Goal: Information Seeking & Learning: Learn about a topic

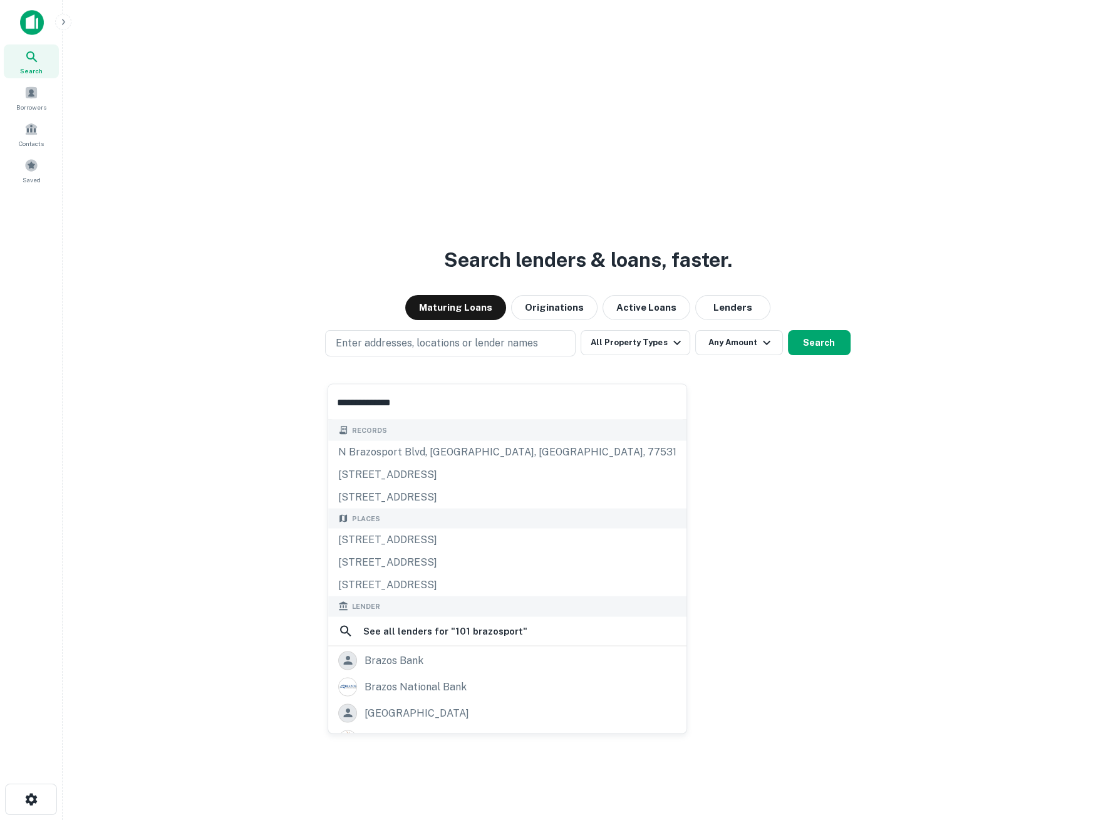
type input "**********"
click at [439, 566] on div "Places 101 Brazosport Boulevard South, Clute, TX, USA 101 Brazosport Boulevard …" at bounding box center [507, 552] width 358 height 88
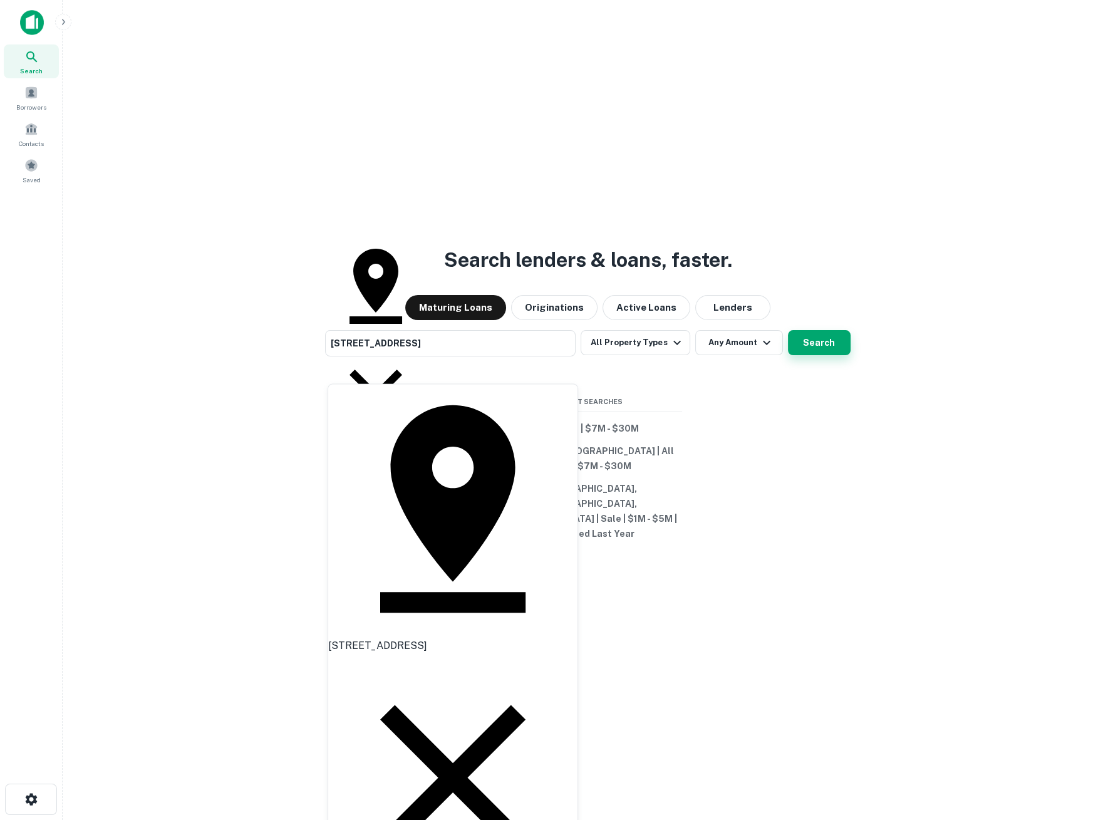
click at [819, 355] on button "Search" at bounding box center [819, 342] width 63 height 25
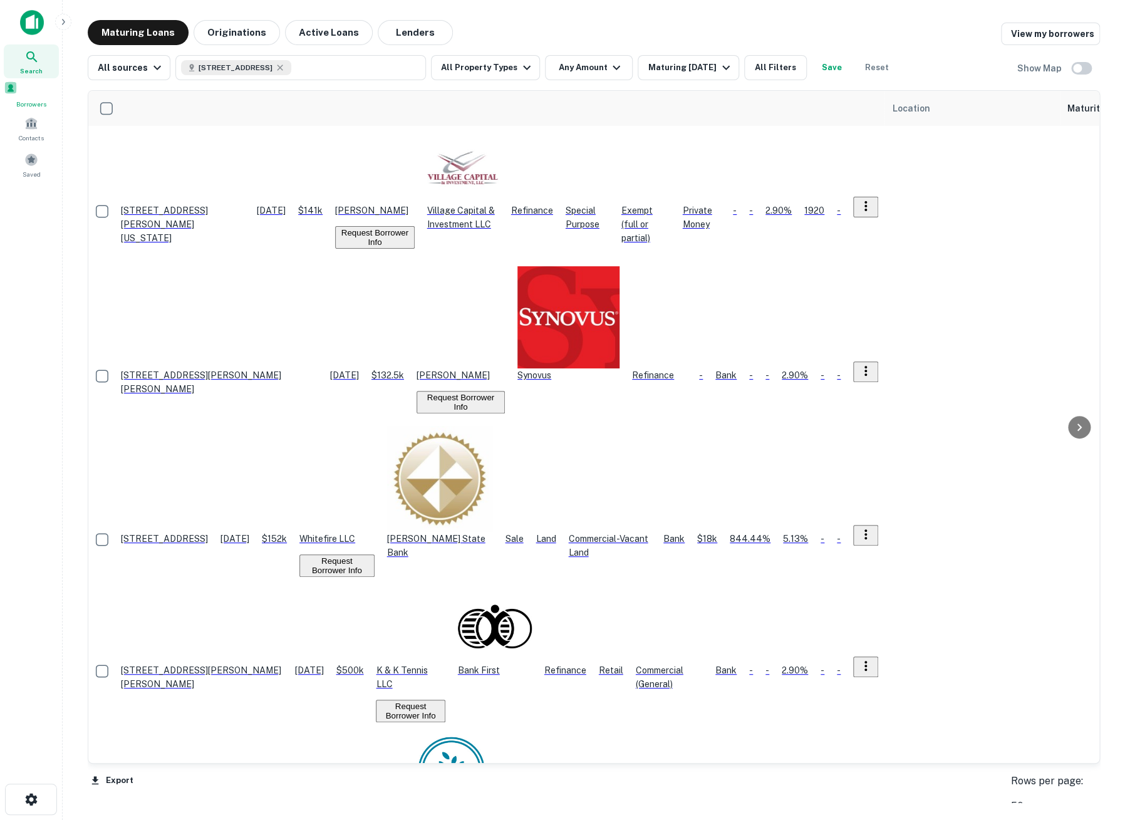
click at [18, 93] on span at bounding box center [11, 88] width 14 height 14
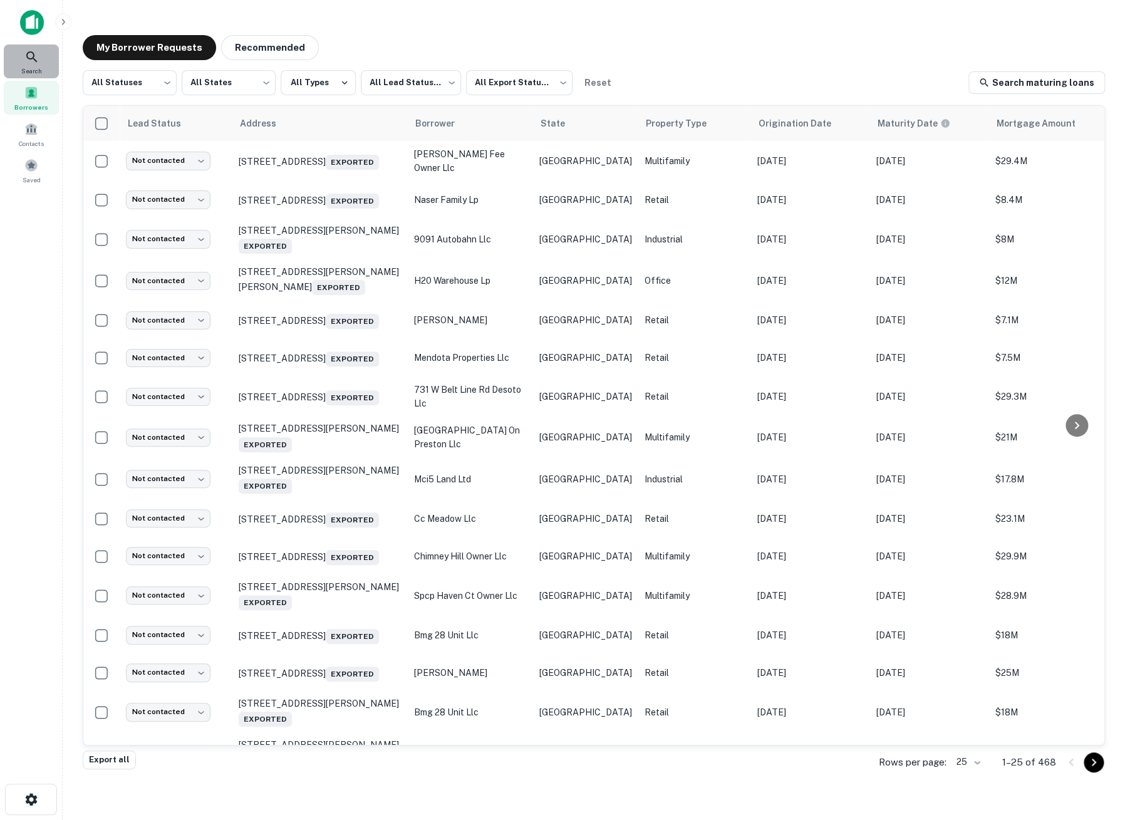
click at [31, 56] on icon at bounding box center [31, 56] width 15 height 15
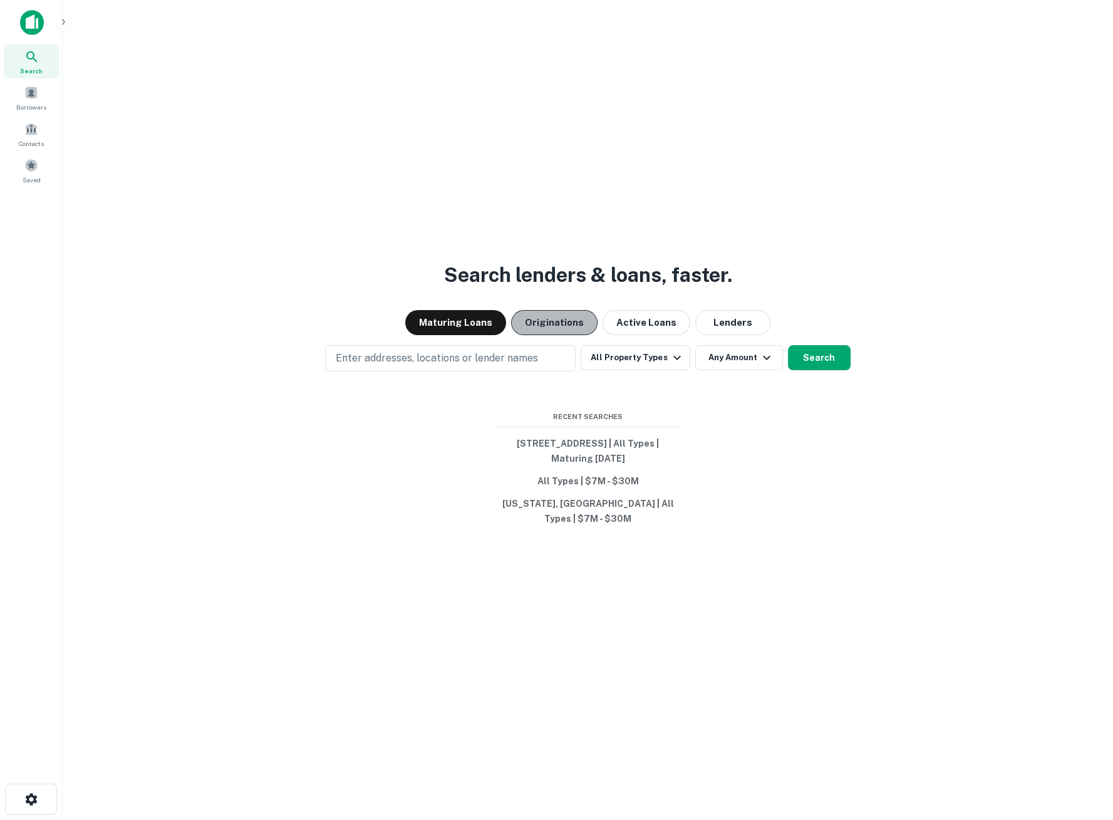
click at [555, 331] on button "Originations" at bounding box center [554, 322] width 86 height 25
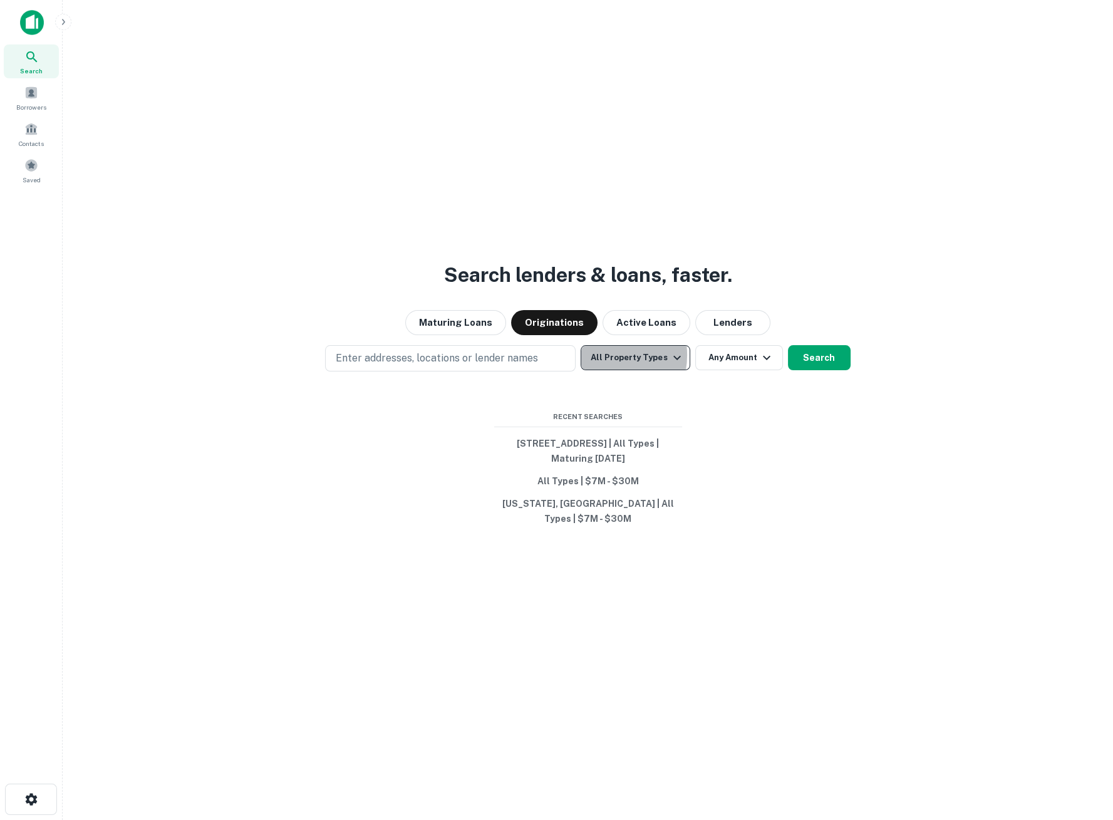
click at [602, 363] on button "All Property Types" at bounding box center [635, 357] width 109 height 25
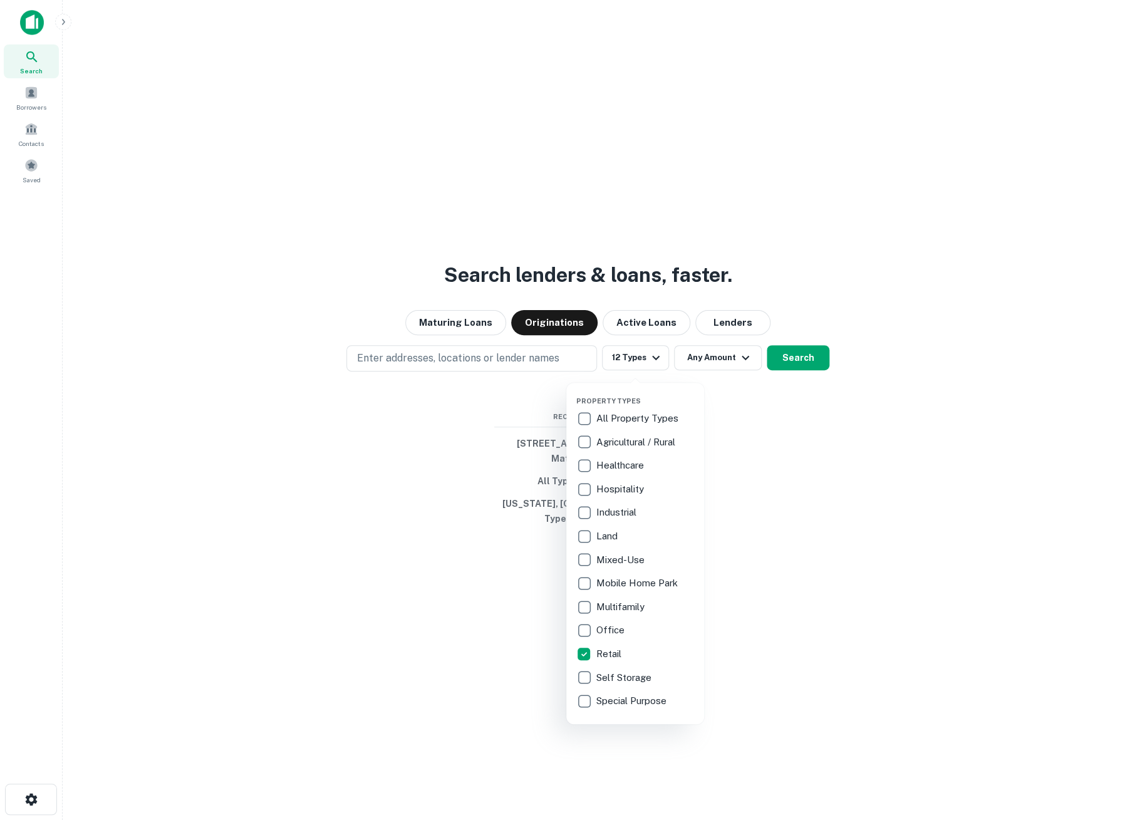
click at [722, 360] on div at bounding box center [562, 410] width 1125 height 820
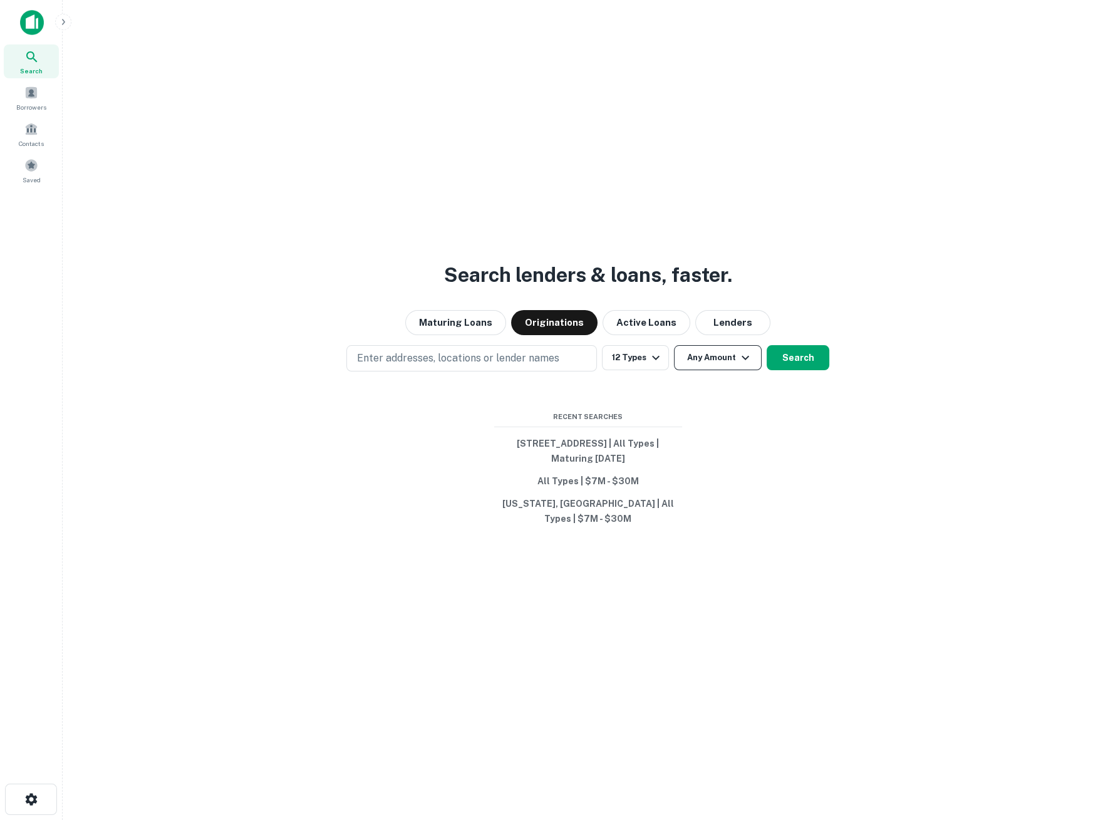
click at [721, 365] on button "Any Amount" at bounding box center [718, 357] width 88 height 25
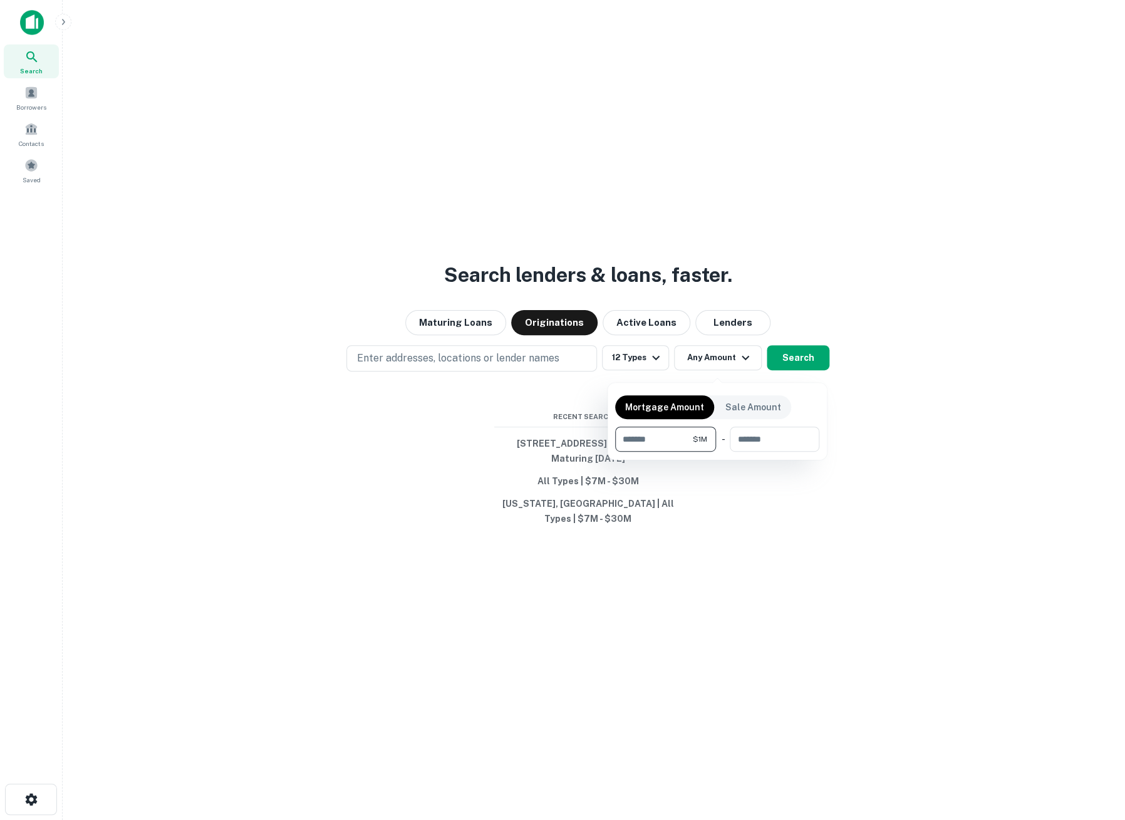
type input "*******"
click at [815, 368] on div at bounding box center [562, 410] width 1125 height 820
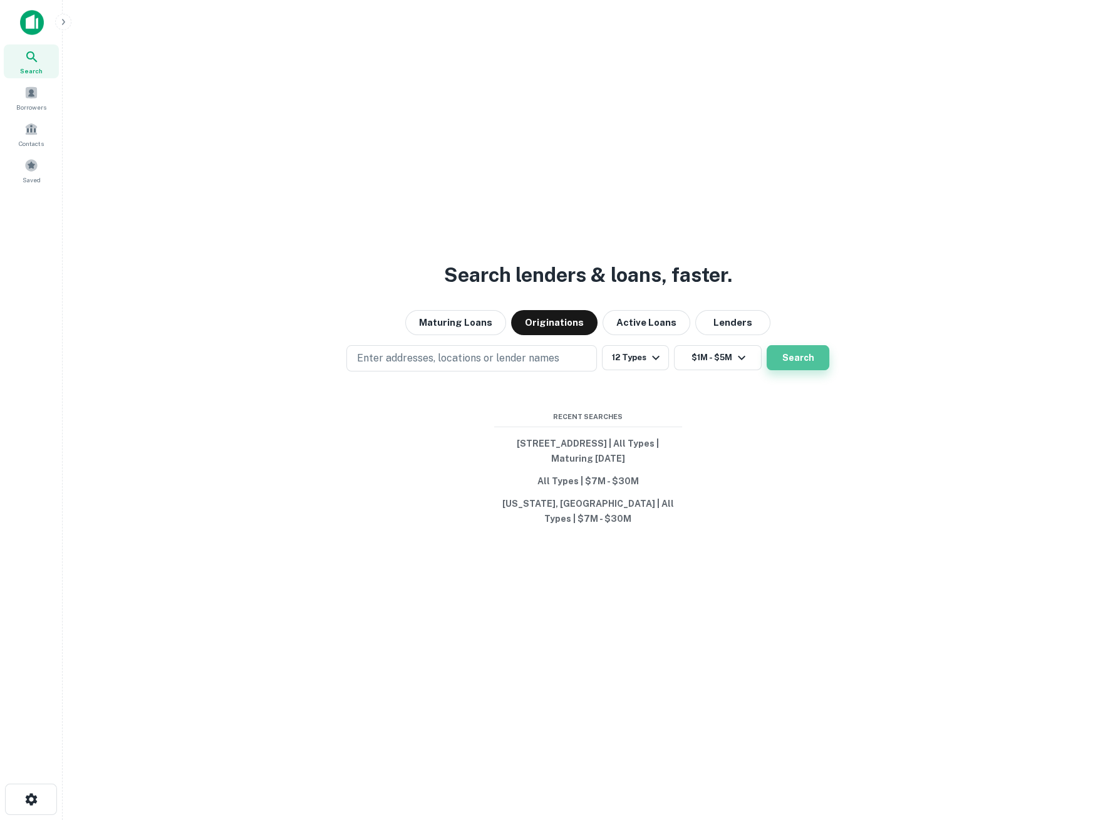
click at [813, 368] on button "Search" at bounding box center [798, 357] width 63 height 25
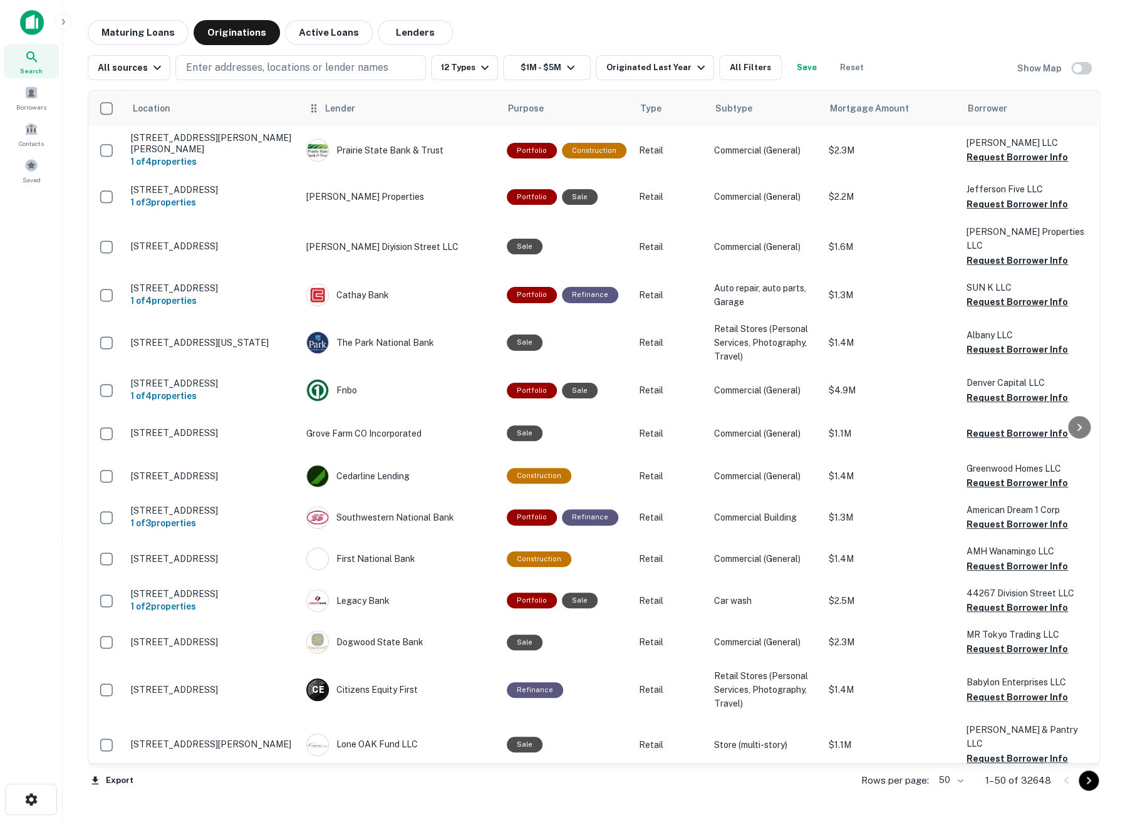
click at [331, 107] on span "Lender" at bounding box center [340, 108] width 30 height 15
click at [315, 110] on icon at bounding box center [314, 108] width 13 height 15
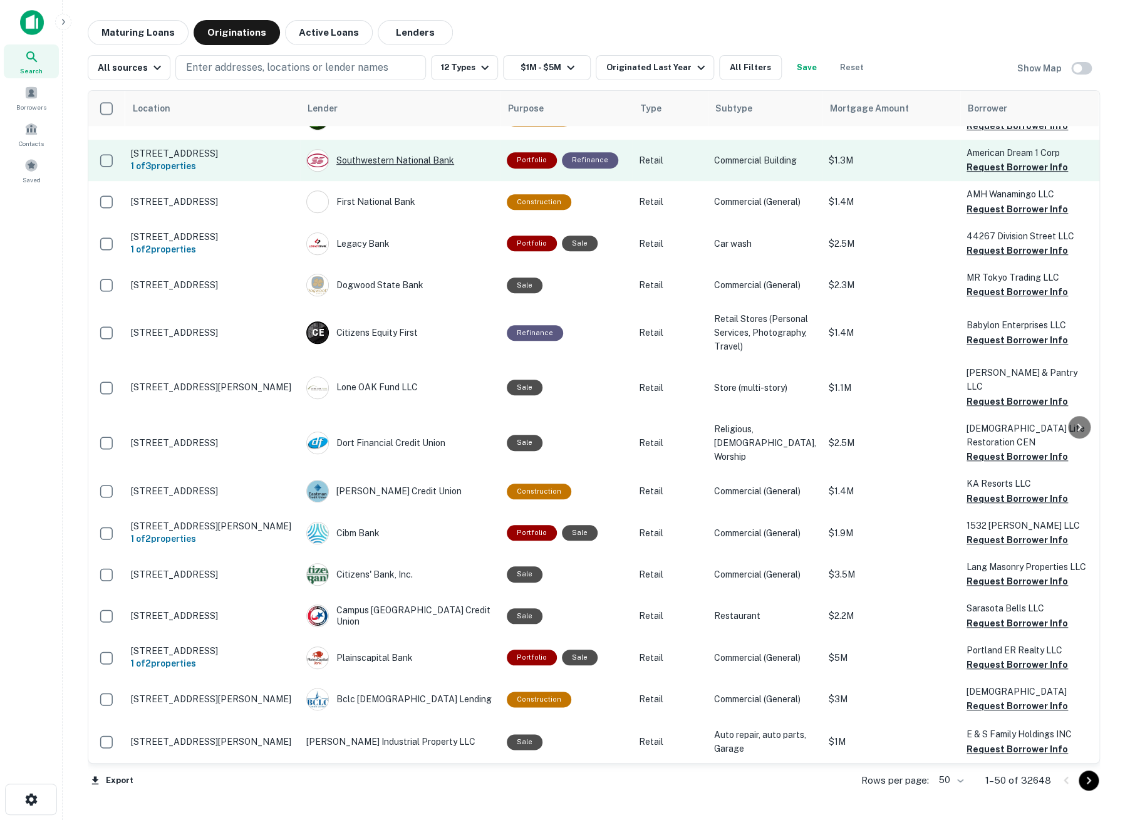
scroll to position [348, 0]
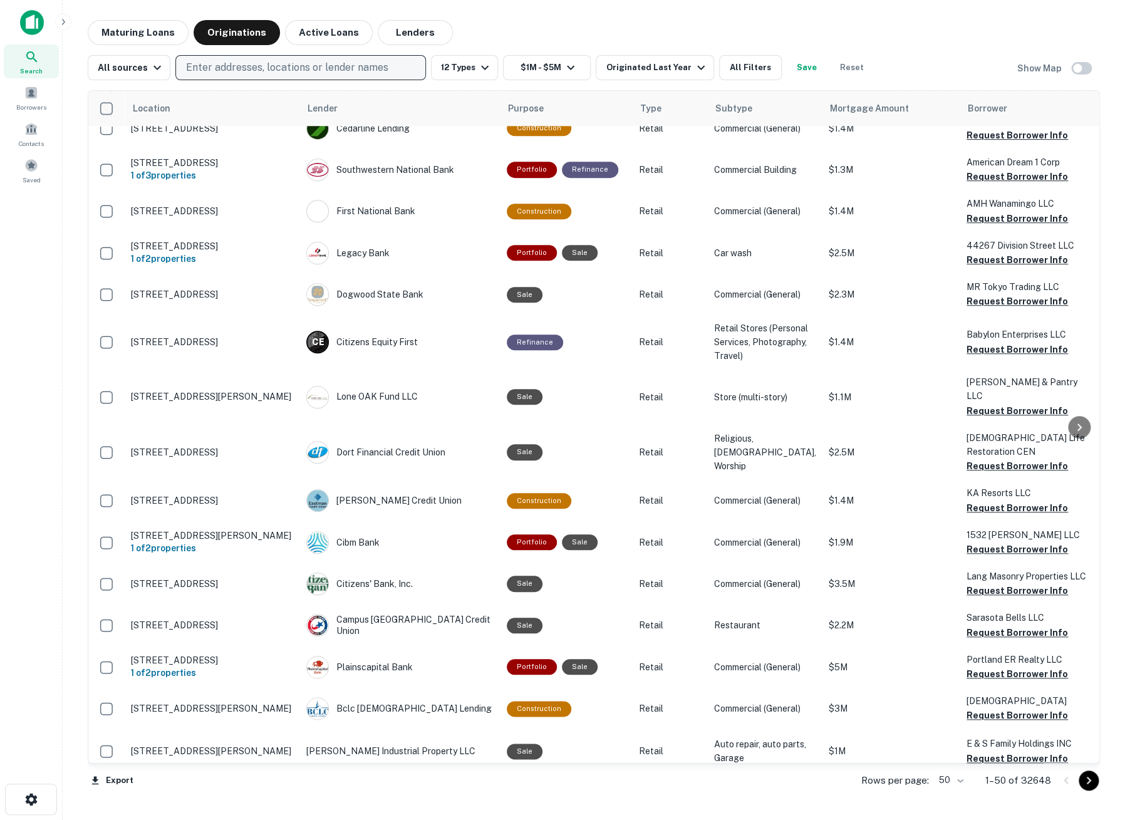
click at [286, 71] on p "Enter addresses, locations or lender names" at bounding box center [287, 67] width 202 height 15
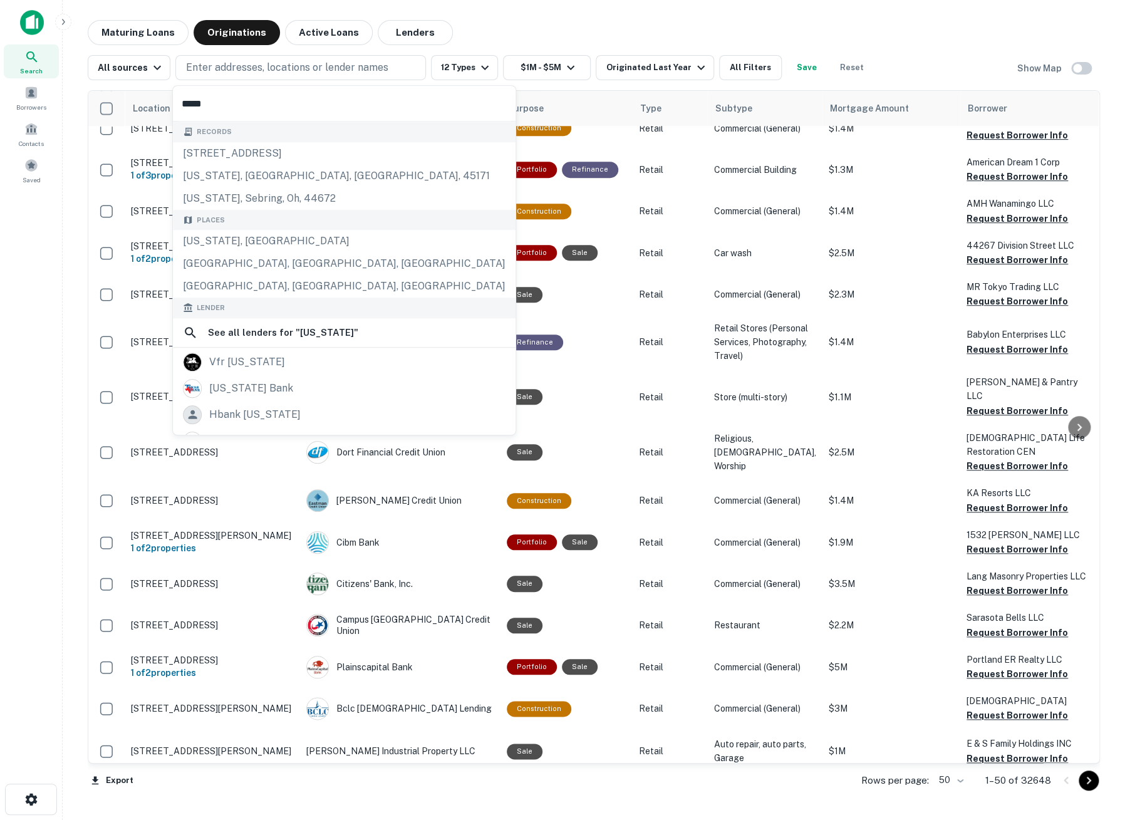
type input "*****"
click at [752, 36] on div "Maturing Loans Originations Active Loans Lenders" at bounding box center [594, 32] width 1012 height 25
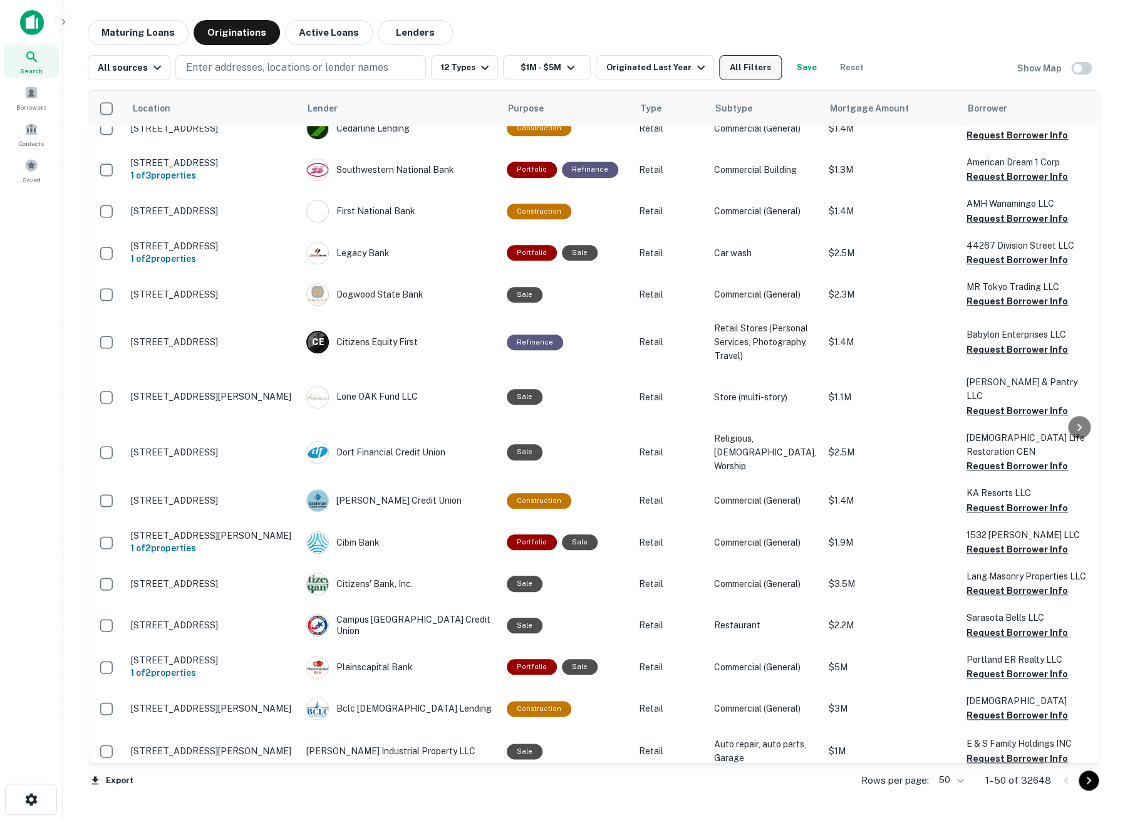
click at [746, 62] on button "All Filters" at bounding box center [750, 67] width 63 height 25
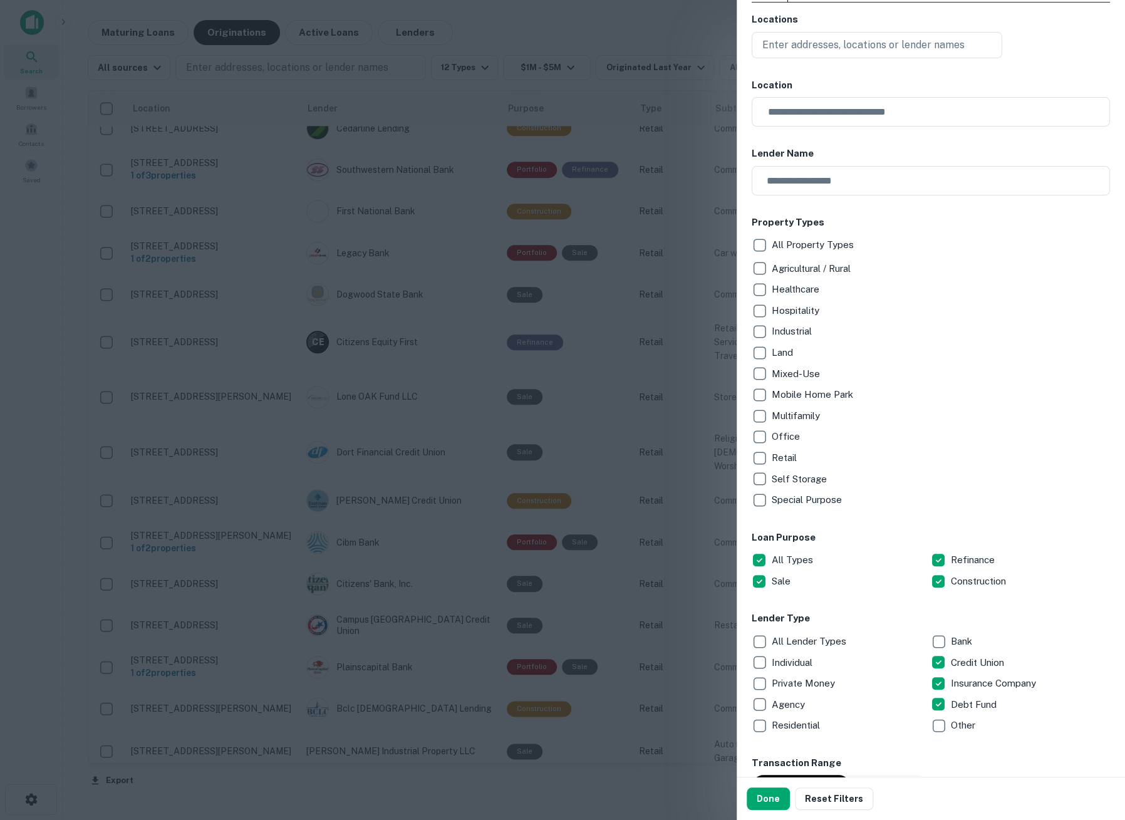
scroll to position [0, 0]
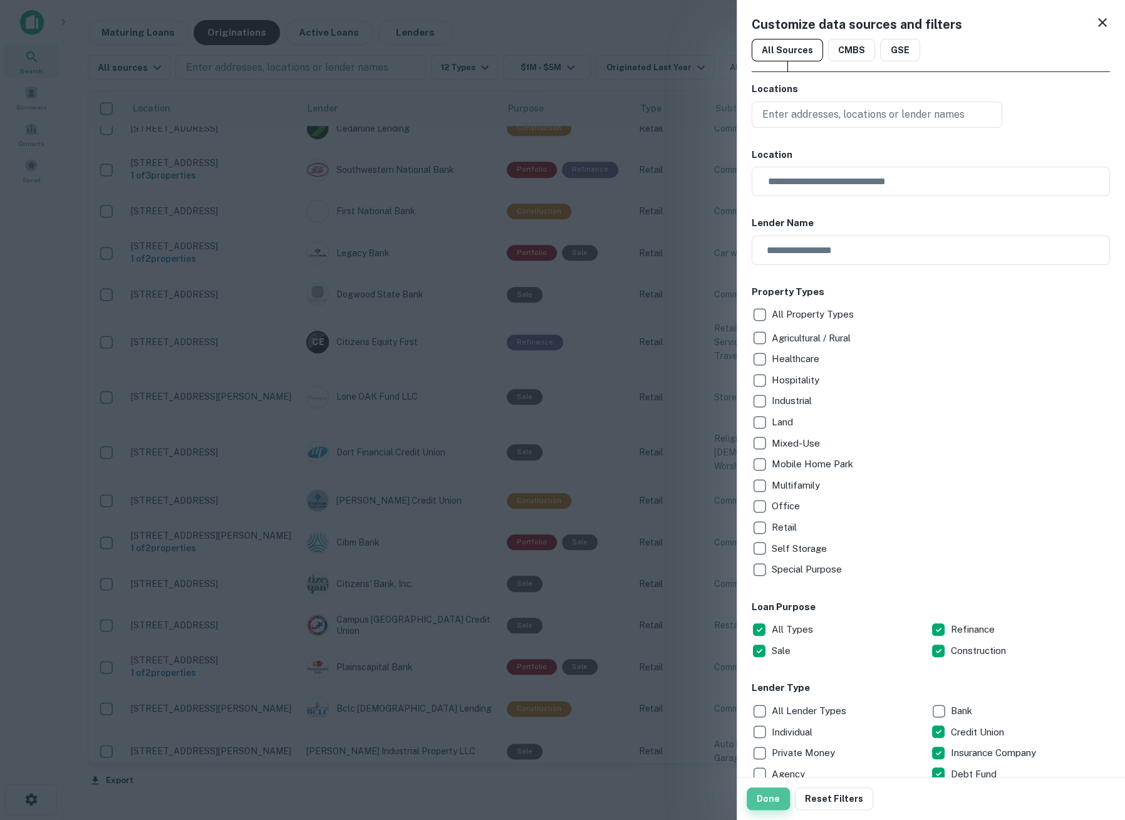
click at [768, 804] on button "Done" at bounding box center [768, 799] width 43 height 23
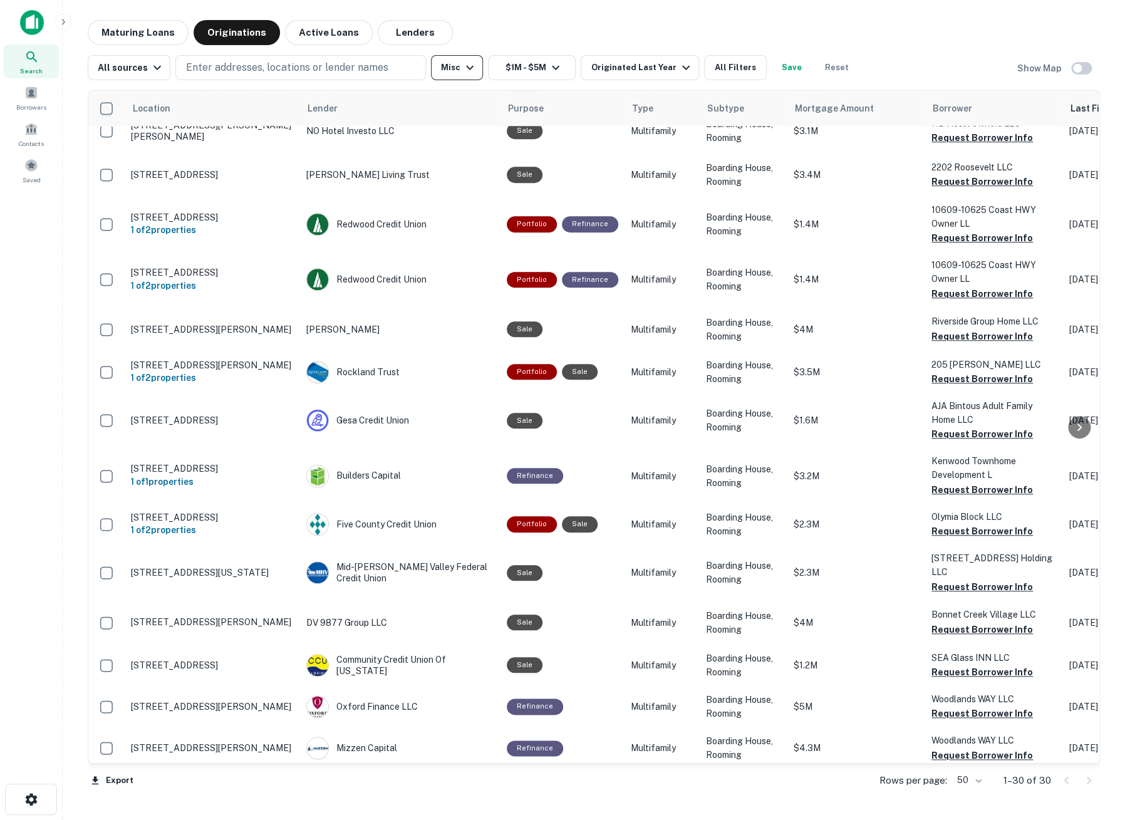
click at [471, 66] on icon "button" at bounding box center [469, 67] width 15 height 15
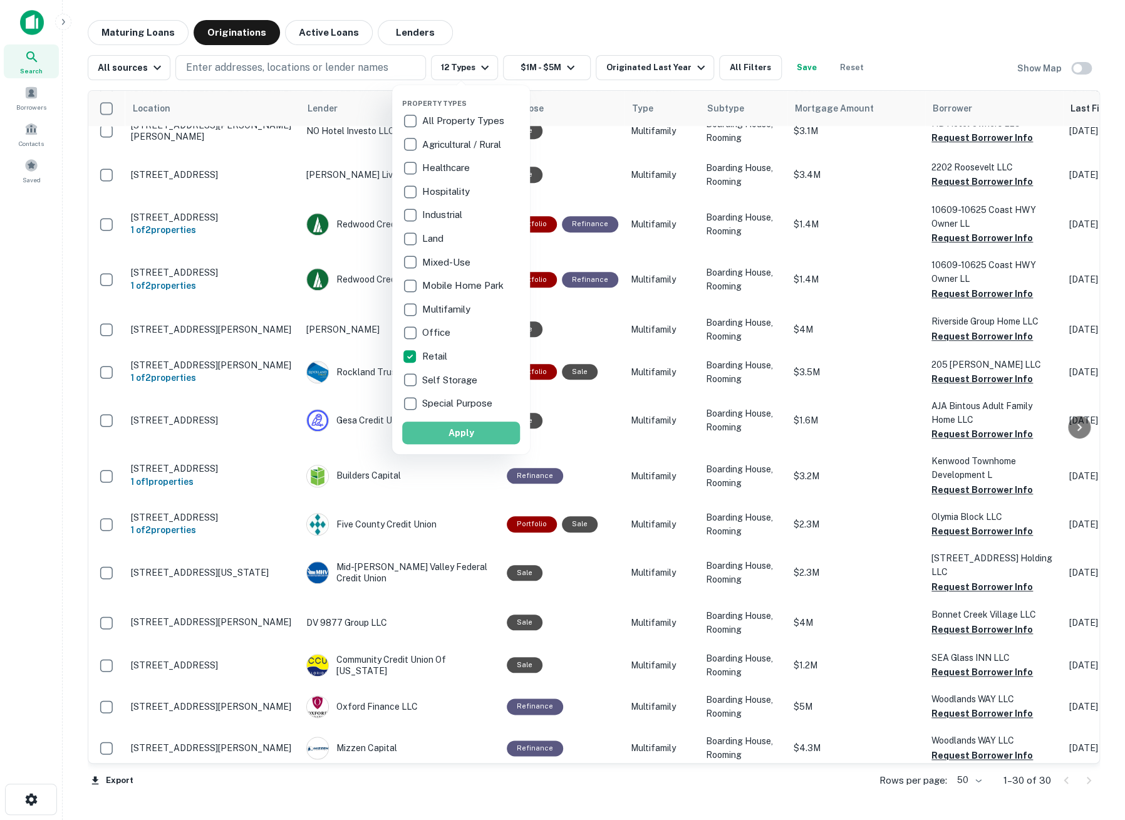
drag, startPoint x: 469, startPoint y: 430, endPoint x: 809, endPoint y: 495, distance: 347.0
click at [469, 430] on button "Apply" at bounding box center [461, 433] width 118 height 23
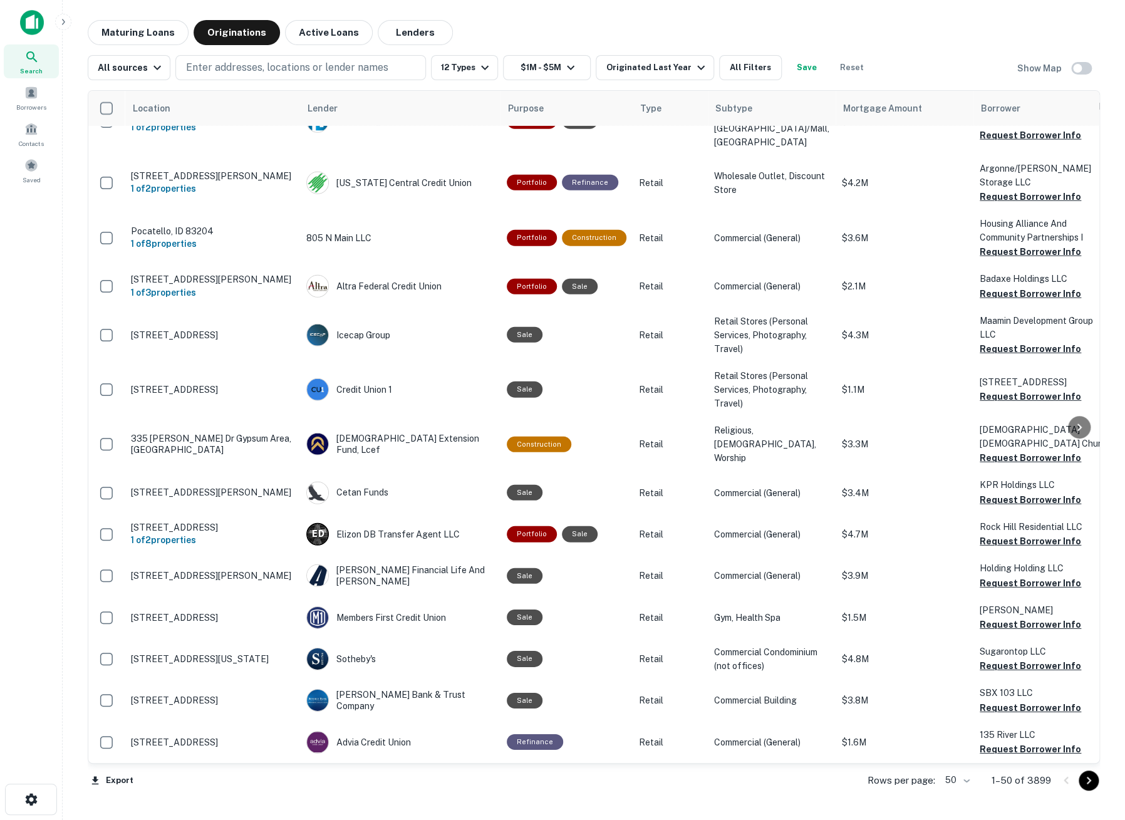
scroll to position [1784, 0]
click at [967, 783] on body "Search Borrowers Contacts Saved Maturing Loans Originations Active Loans Lender…" at bounding box center [562, 410] width 1125 height 820
click at [1083, 778] on div at bounding box center [562, 410] width 1125 height 820
click at [1086, 782] on icon "Go to next page" at bounding box center [1088, 780] width 15 height 15
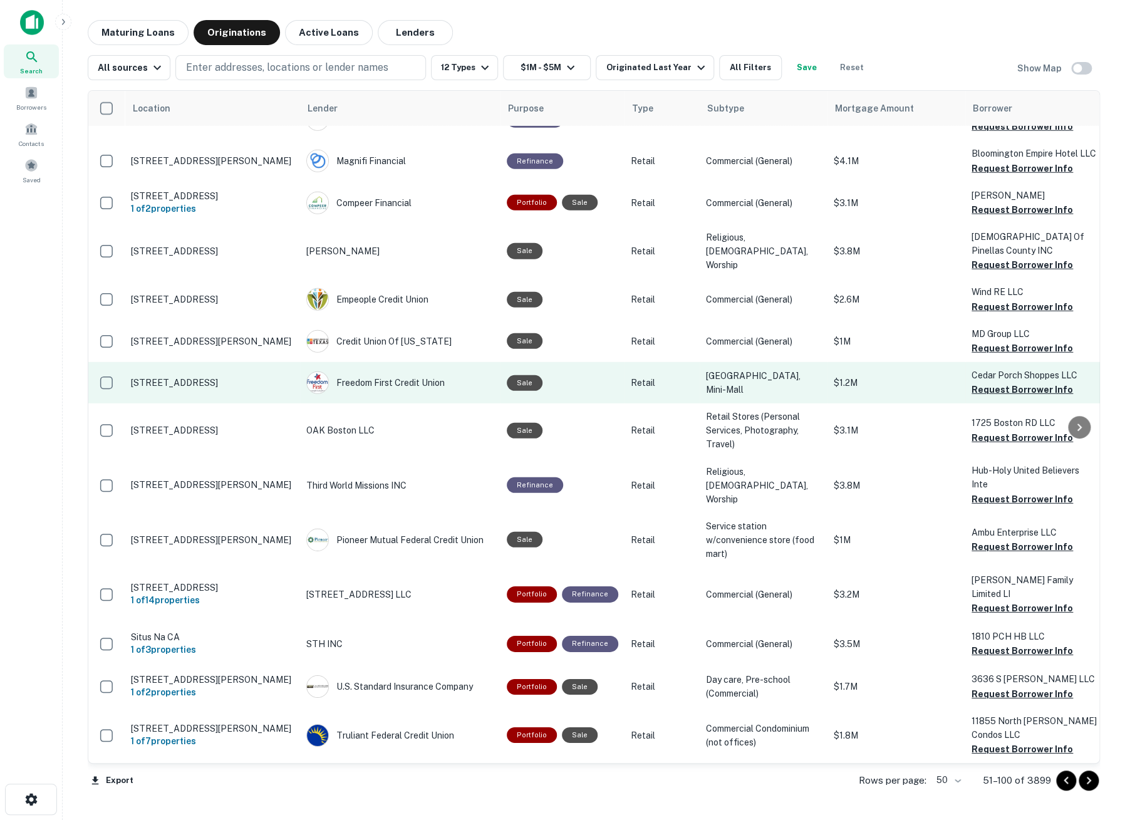
scroll to position [1977, 0]
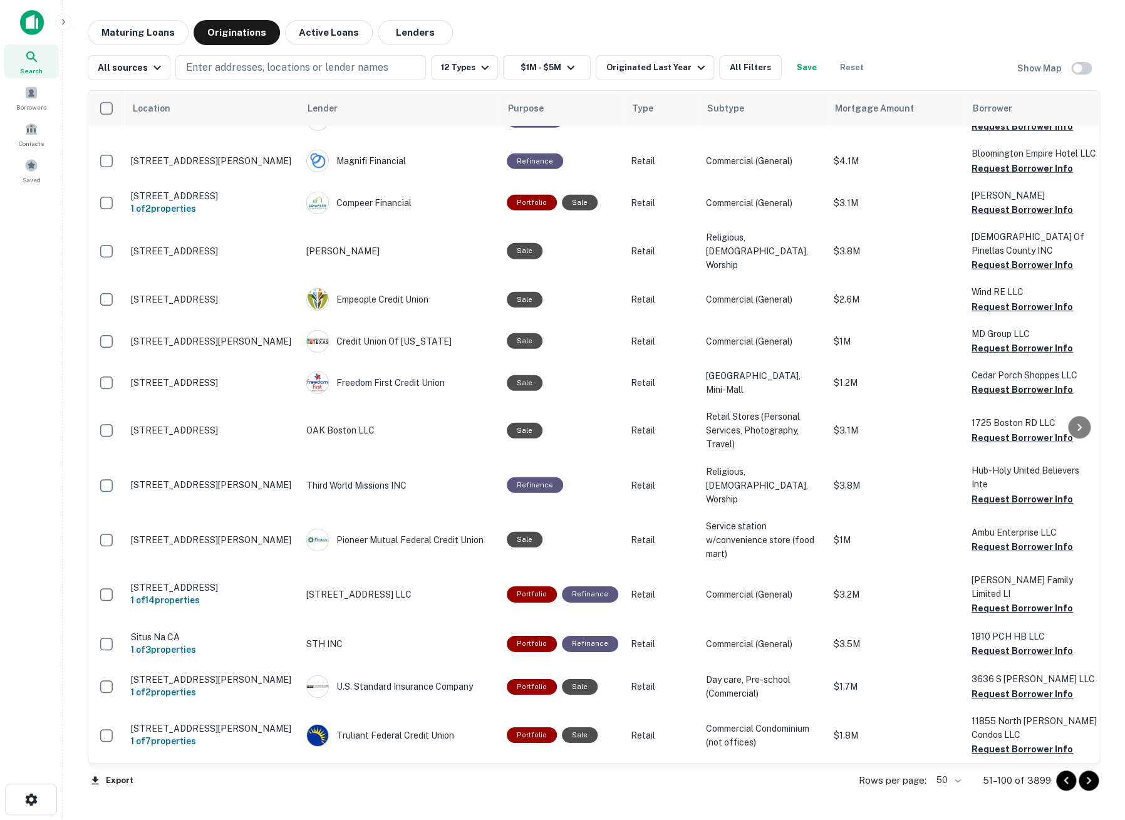
click at [1089, 776] on icon "Go to next page" at bounding box center [1088, 780] width 15 height 15
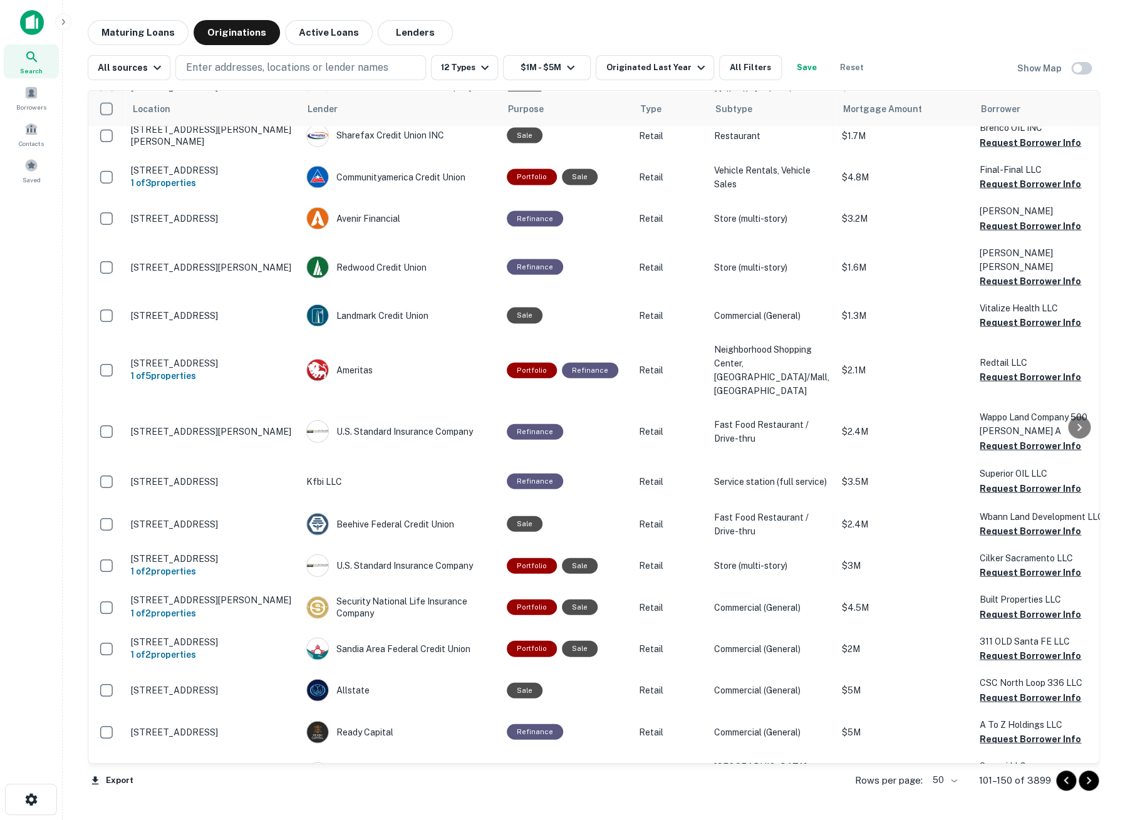
scroll to position [1322, 0]
click at [1090, 780] on icon "Go to next page" at bounding box center [1089, 781] width 4 height 8
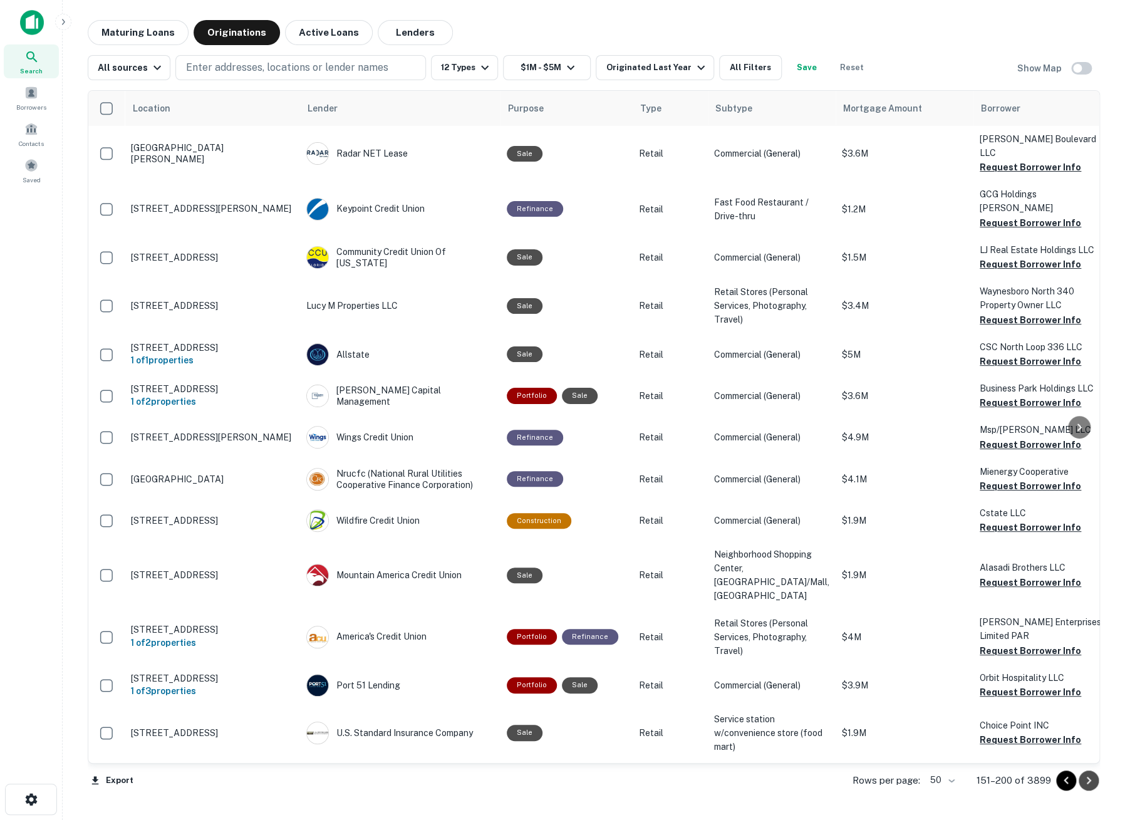
click at [1081, 781] on icon "Go to next page" at bounding box center [1088, 780] width 15 height 15
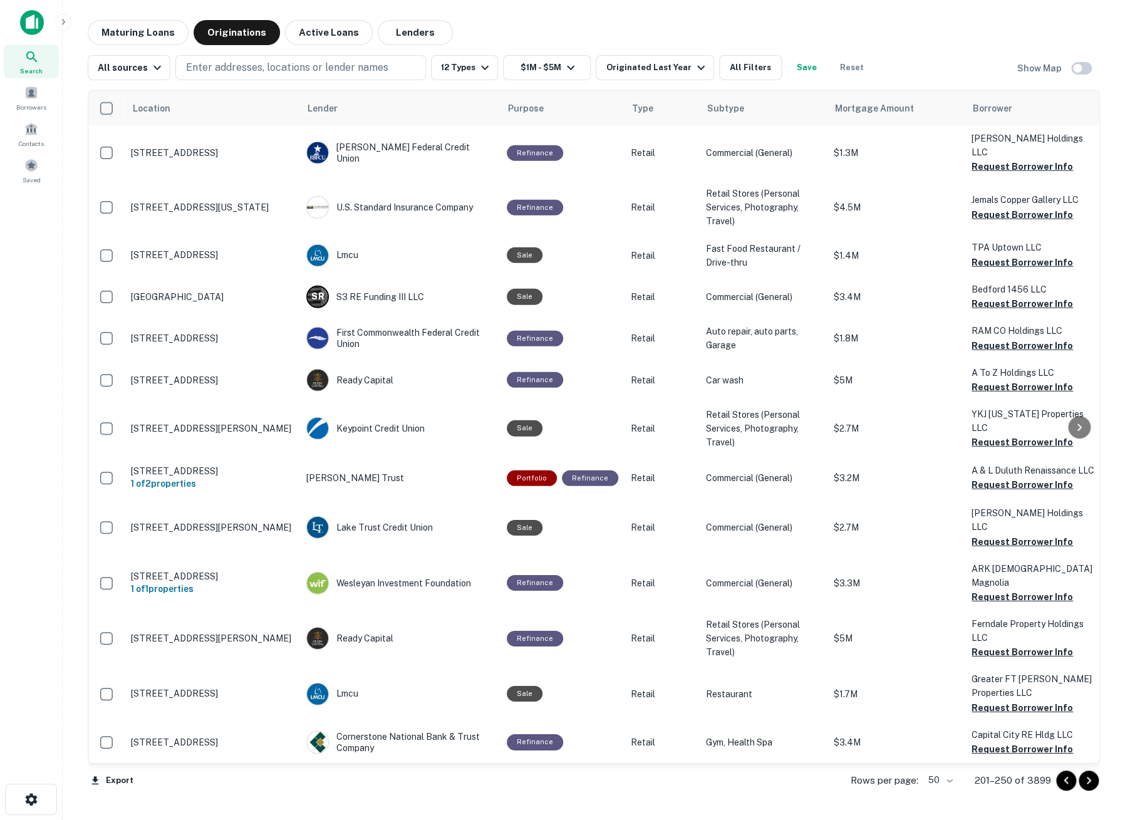
scroll to position [2062, 0]
click at [1091, 779] on icon "Go to next page" at bounding box center [1088, 780] width 15 height 15
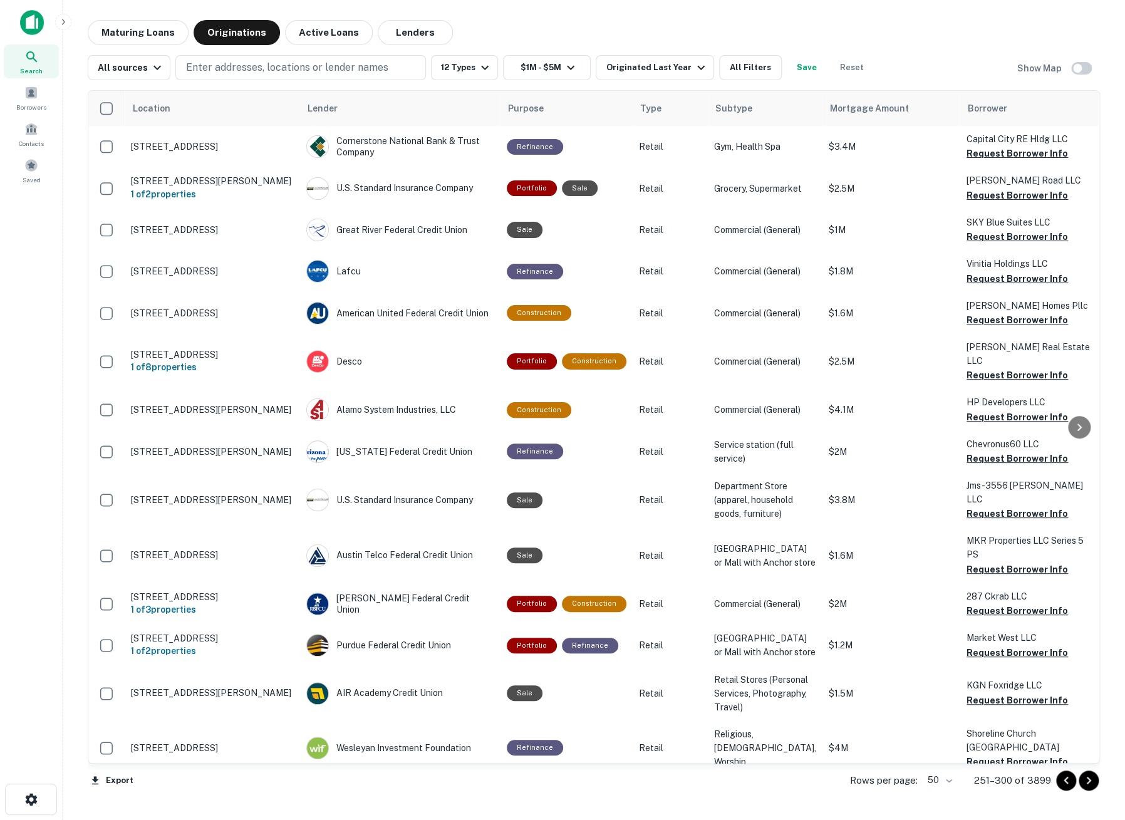
click at [1088, 779] on icon "Go to next page" at bounding box center [1088, 780] width 15 height 15
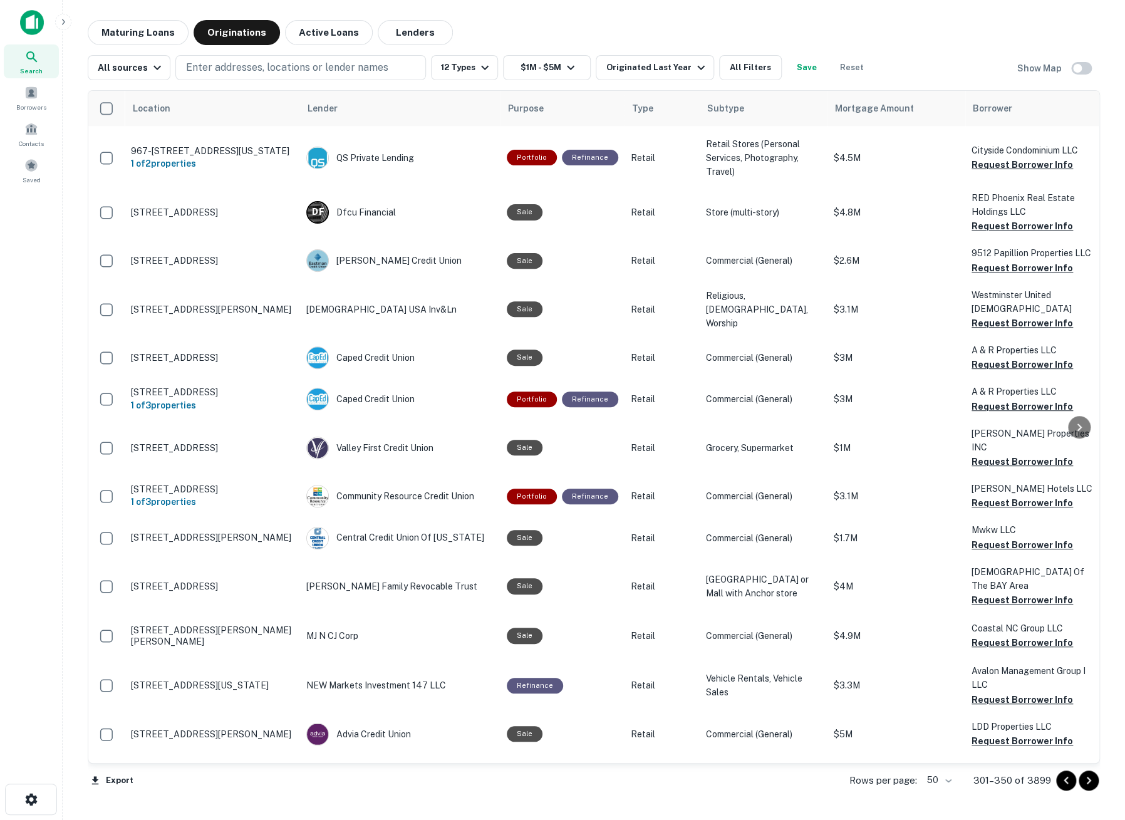
scroll to position [348, 0]
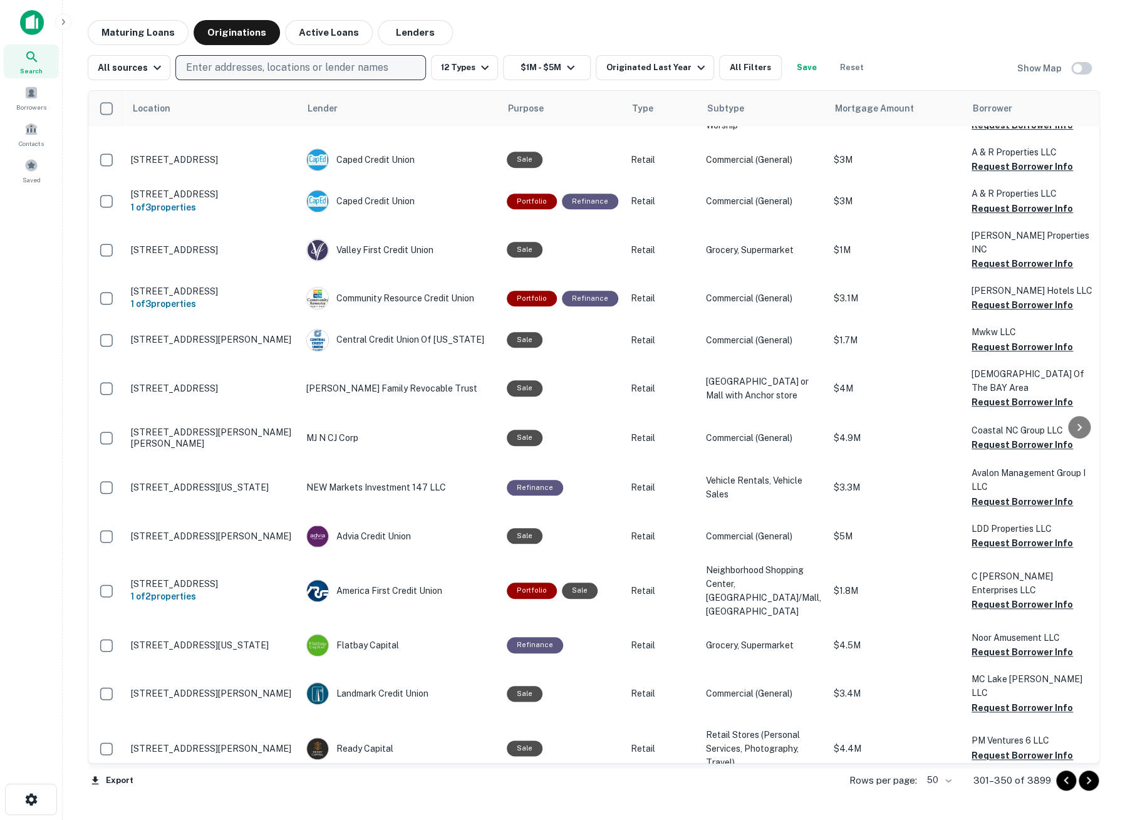
click at [310, 73] on p "Enter addresses, locations or lender names" at bounding box center [287, 67] width 202 height 15
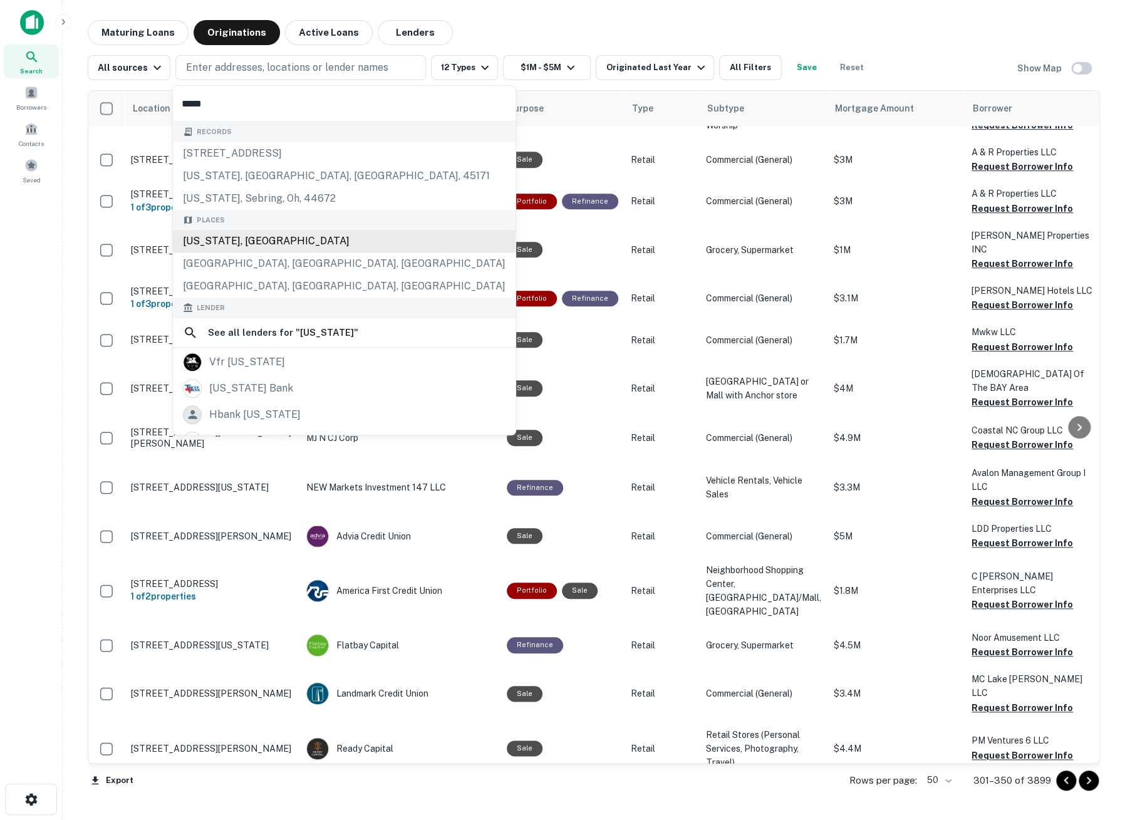
click at [212, 239] on div "Texas, USA" at bounding box center [344, 241] width 343 height 23
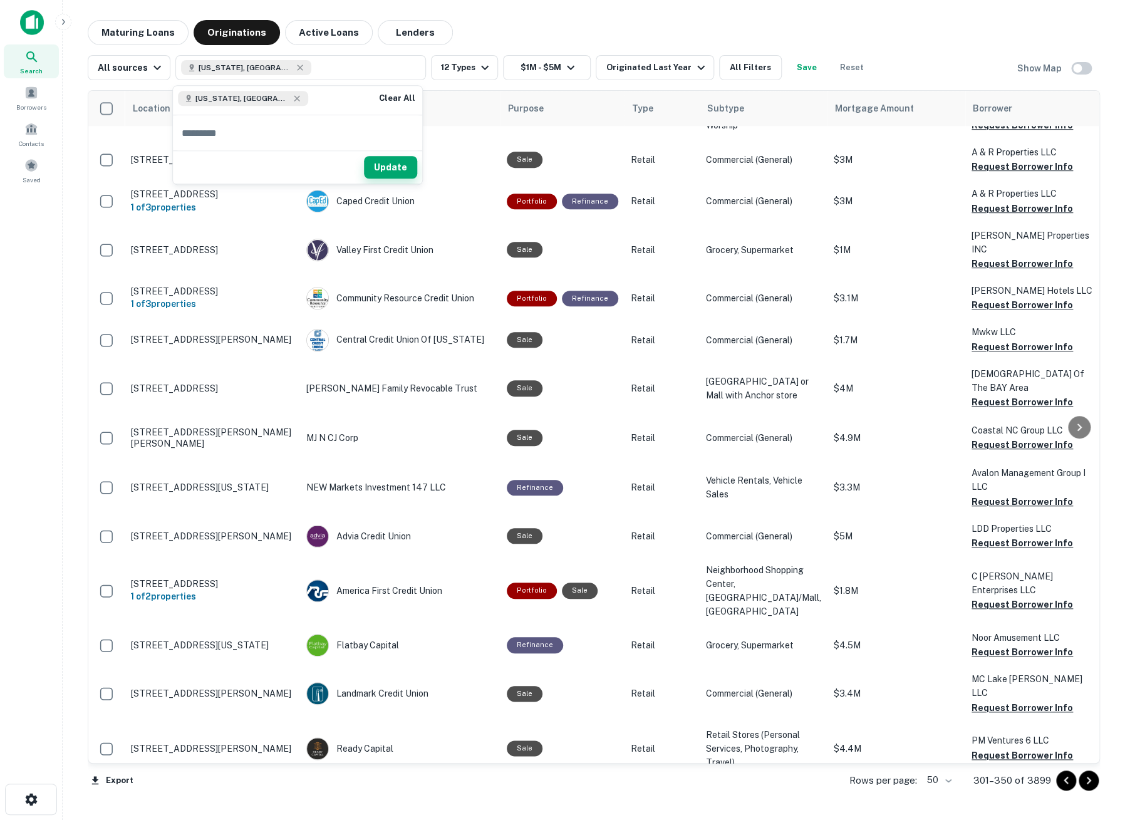
click at [390, 166] on button "Update" at bounding box center [390, 168] width 53 height 23
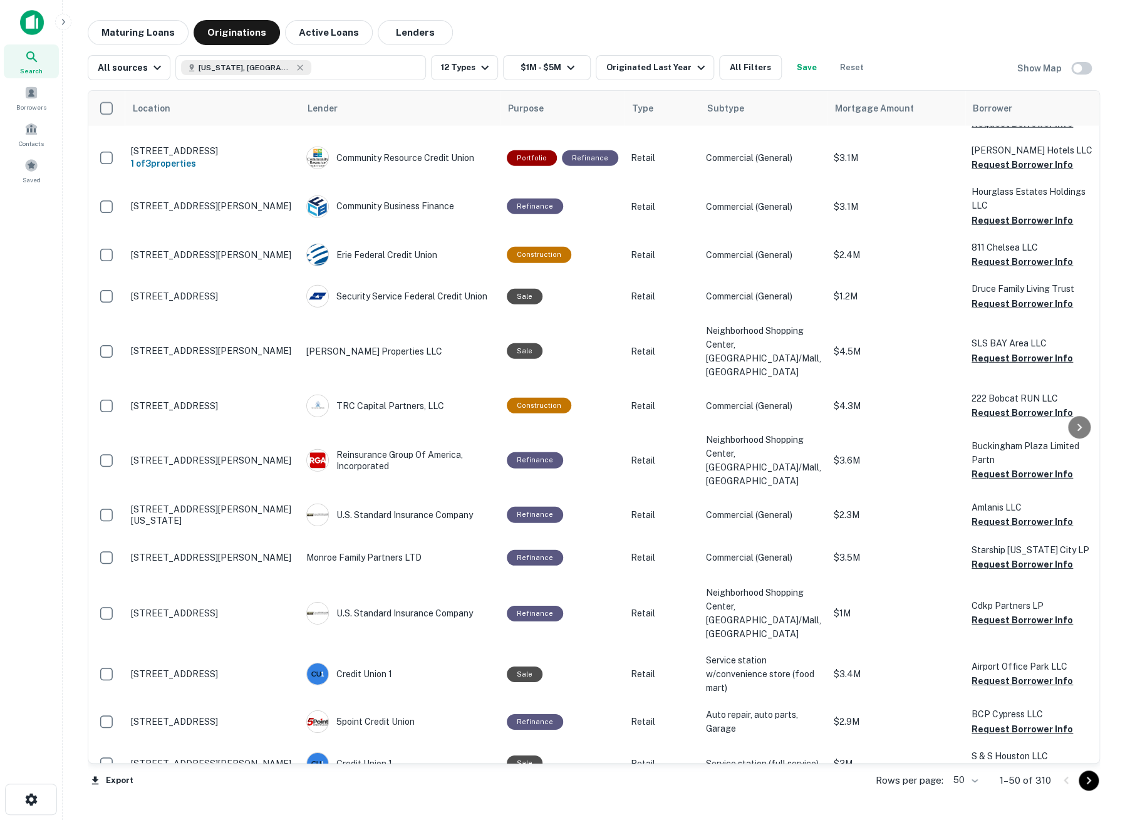
scroll to position [1734, 0]
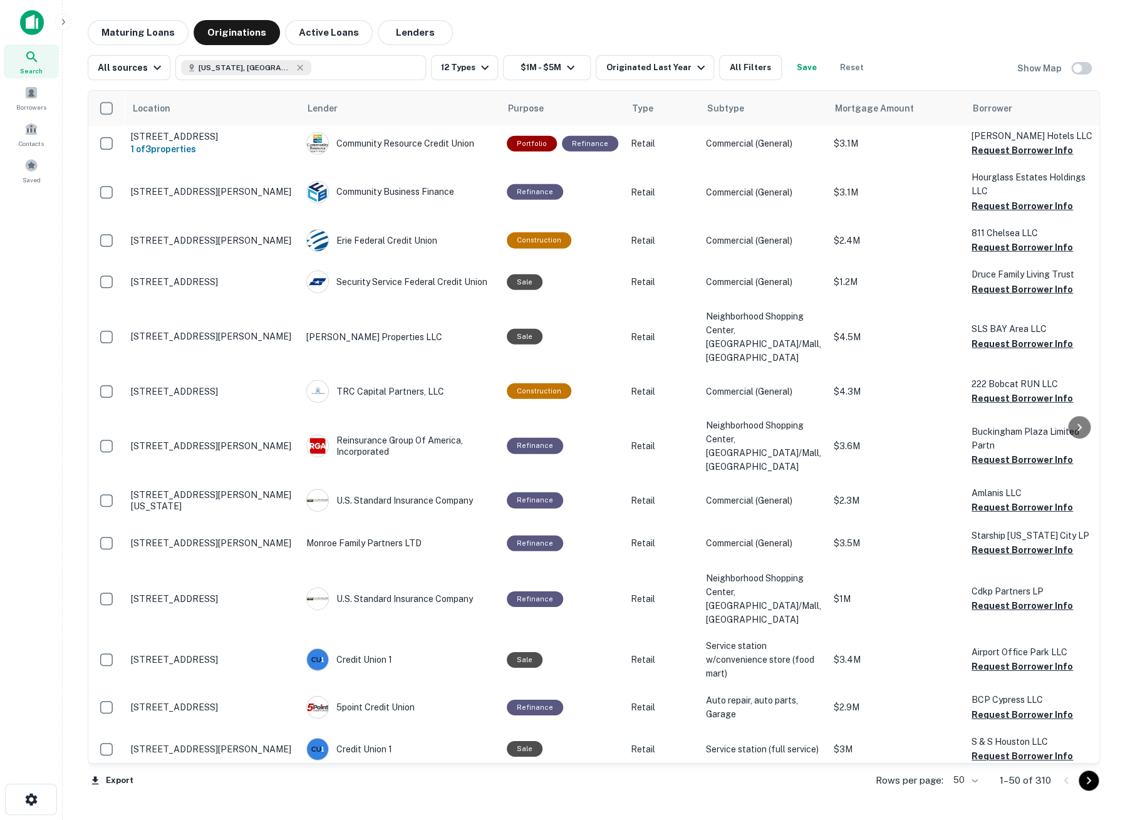
click at [1088, 779] on icon "Go to next page" at bounding box center [1088, 780] width 15 height 15
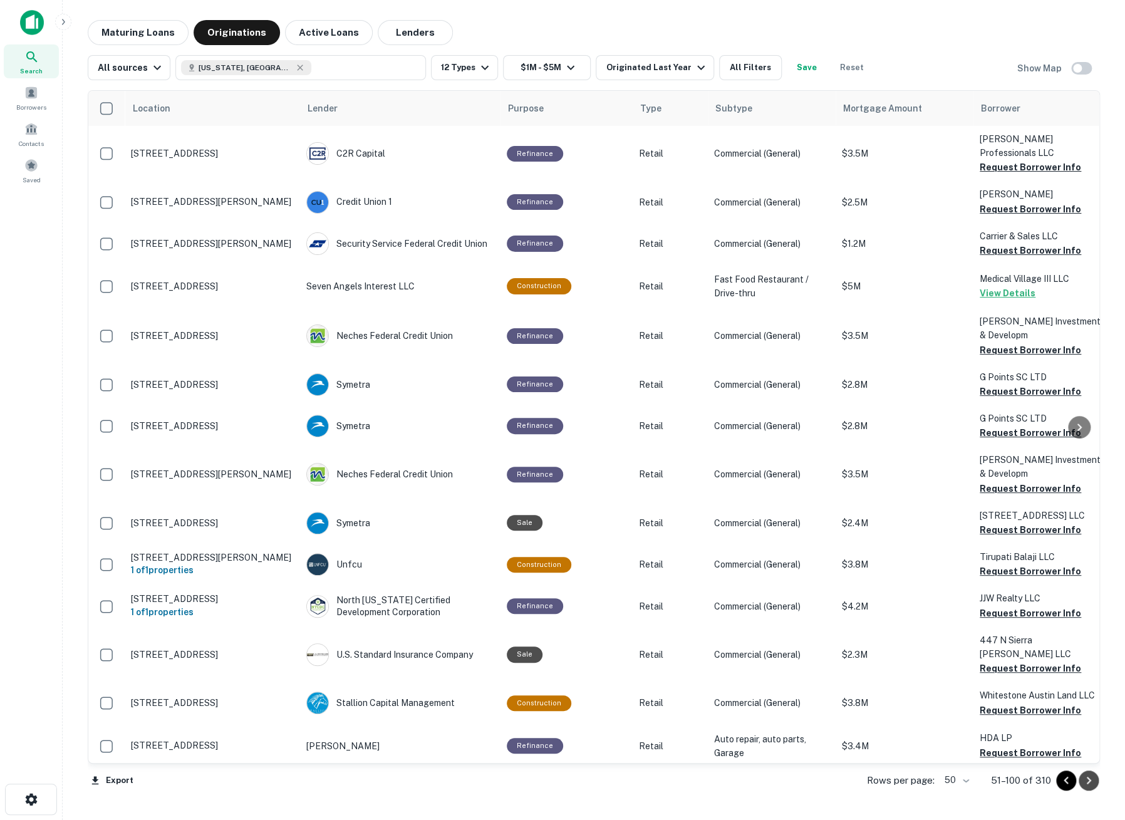
click at [1084, 786] on icon "Go to next page" at bounding box center [1088, 780] width 15 height 15
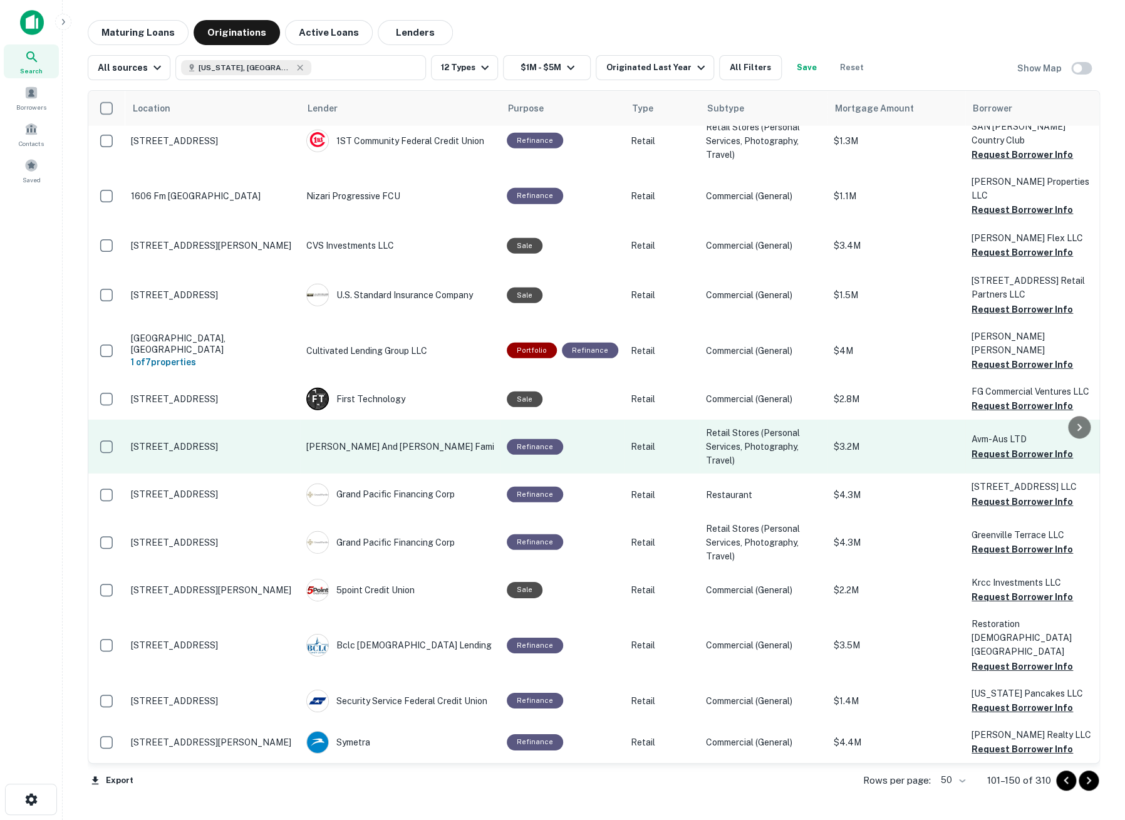
scroll to position [2019, 0]
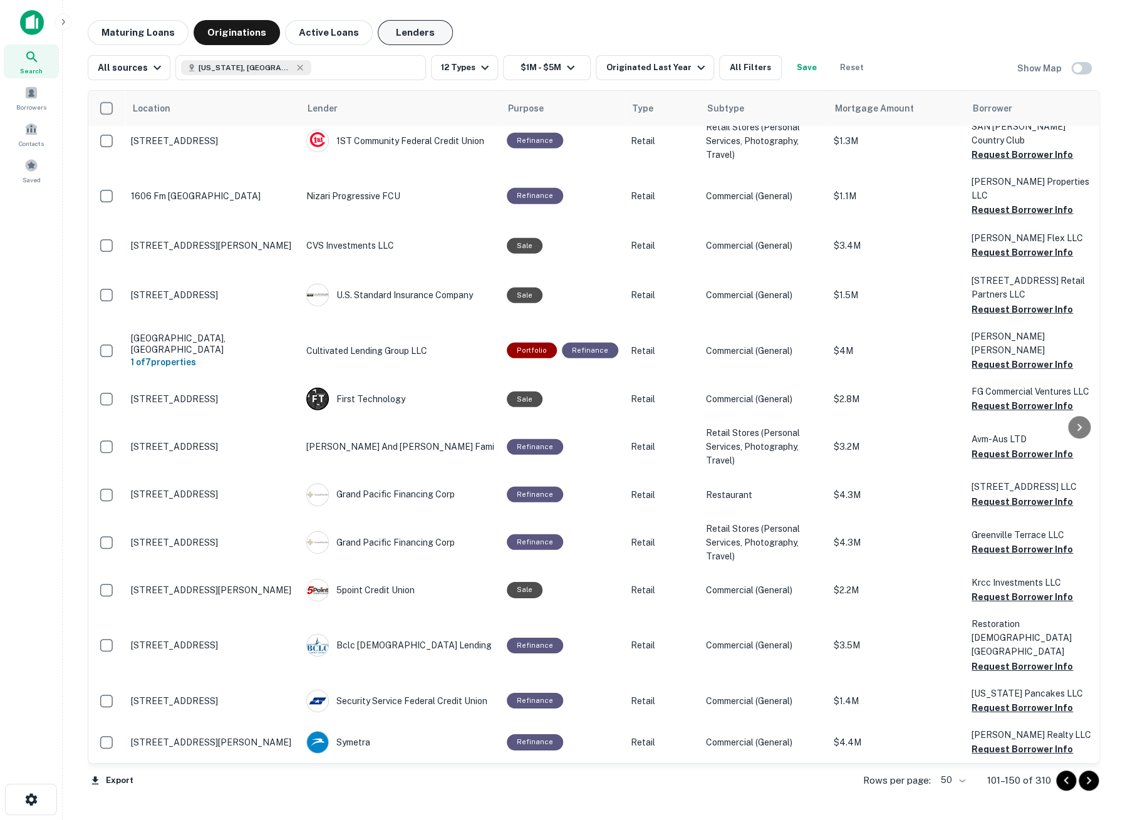
click at [390, 32] on button "Lenders" at bounding box center [415, 32] width 75 height 25
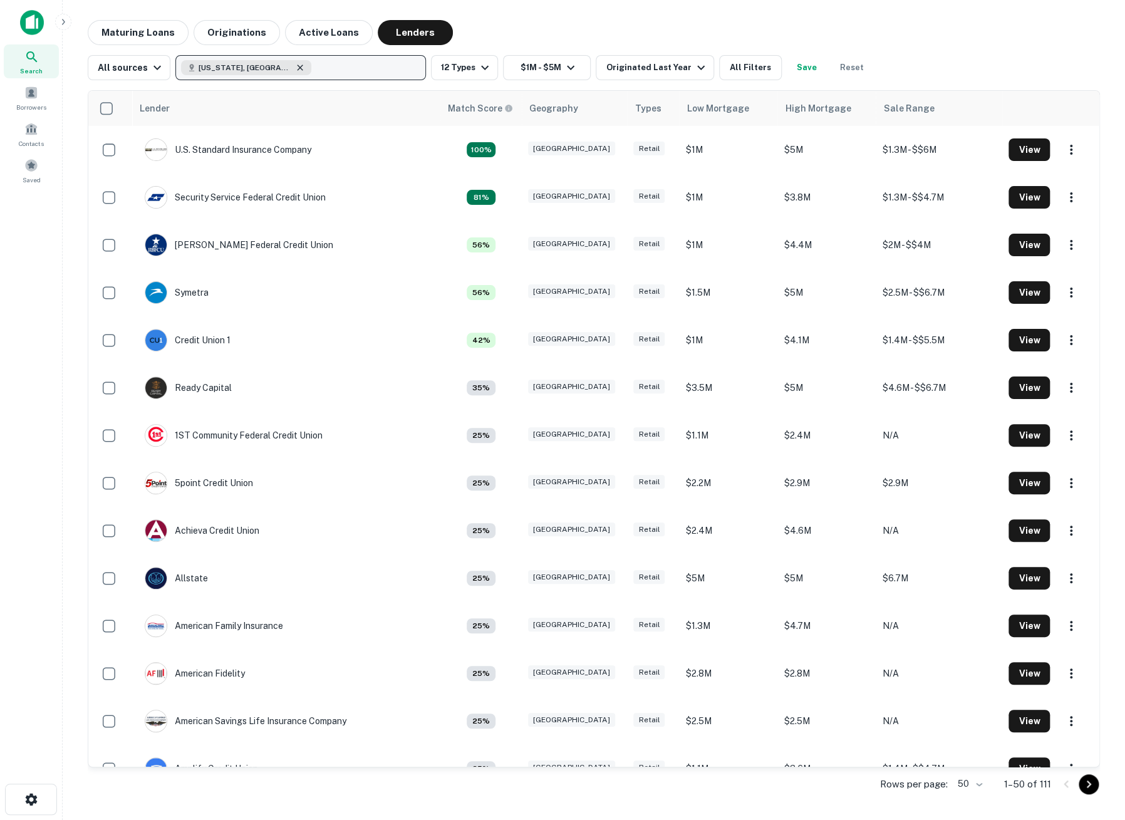
click at [295, 66] on icon "button" at bounding box center [300, 68] width 10 height 10
click at [239, 66] on p "Enter addresses, locations or lender names" at bounding box center [287, 67] width 202 height 15
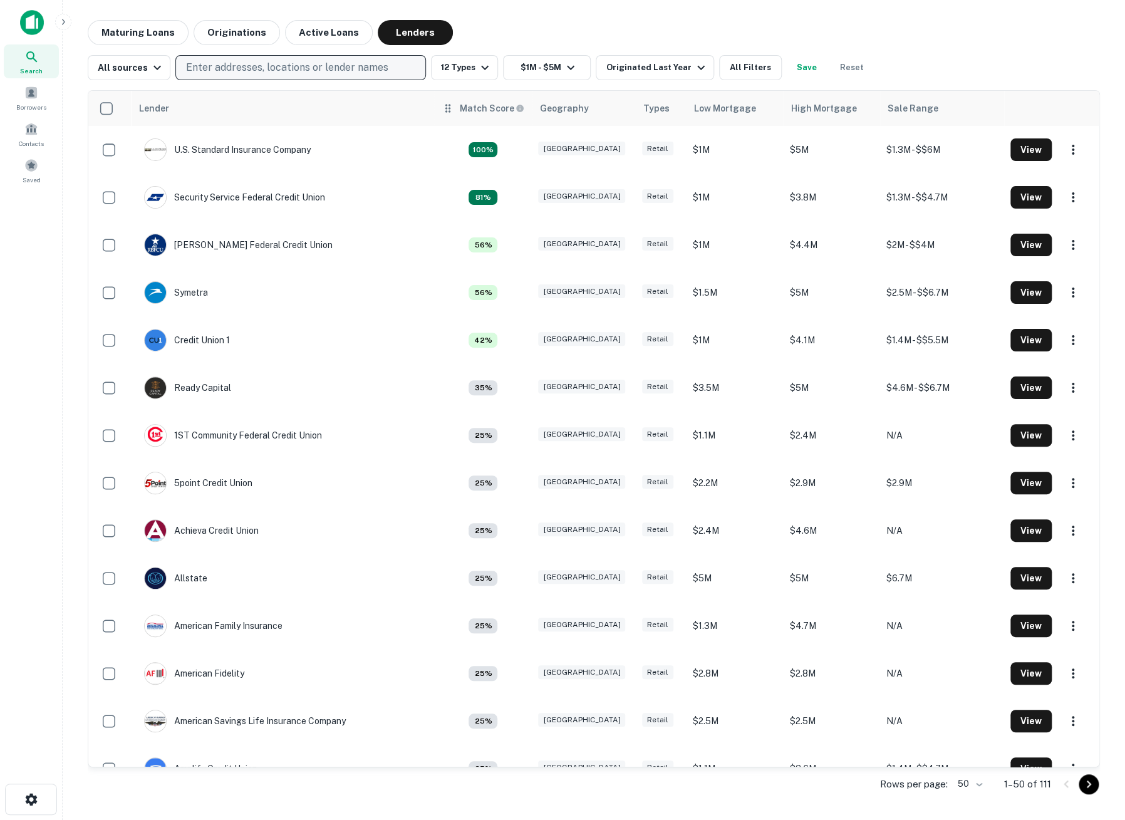
drag, startPoint x: 846, startPoint y: 68, endPoint x: 489, endPoint y: 103, distance: 358.8
click at [845, 68] on button "Reset" at bounding box center [852, 67] width 40 height 25
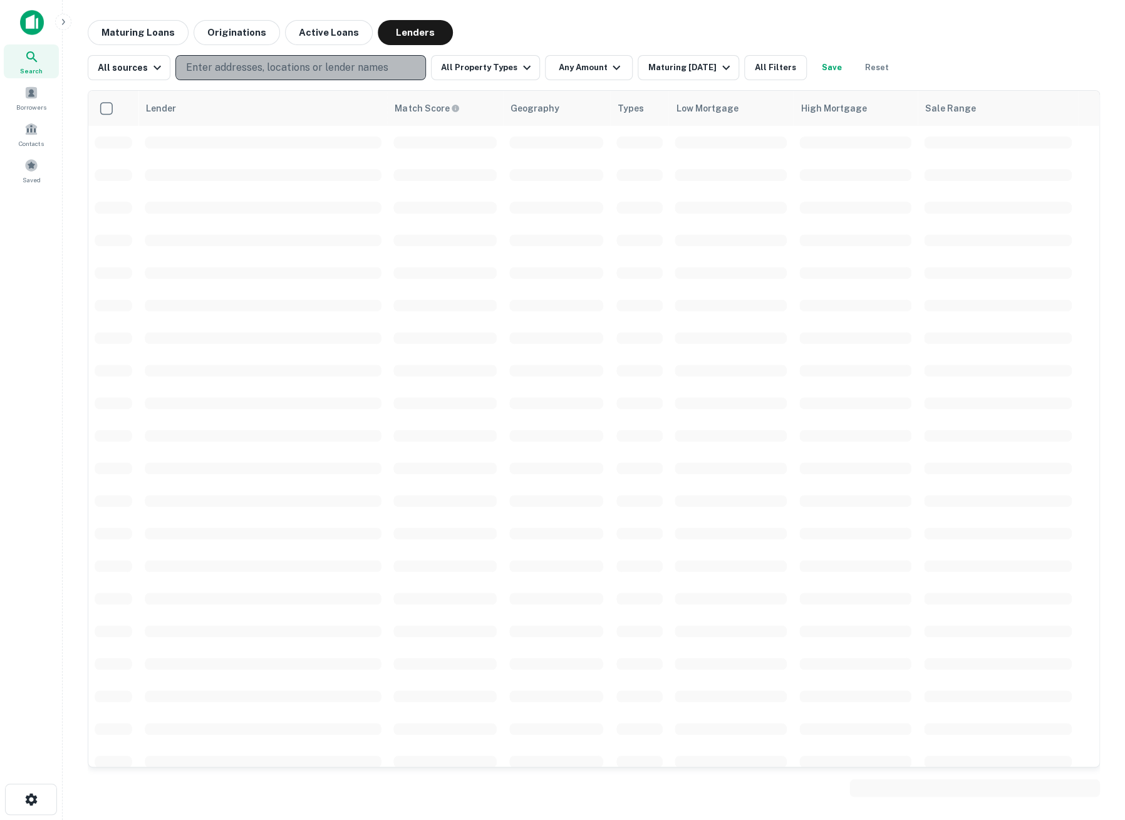
click at [336, 68] on p "Enter addresses, locations or lender names" at bounding box center [287, 67] width 202 height 15
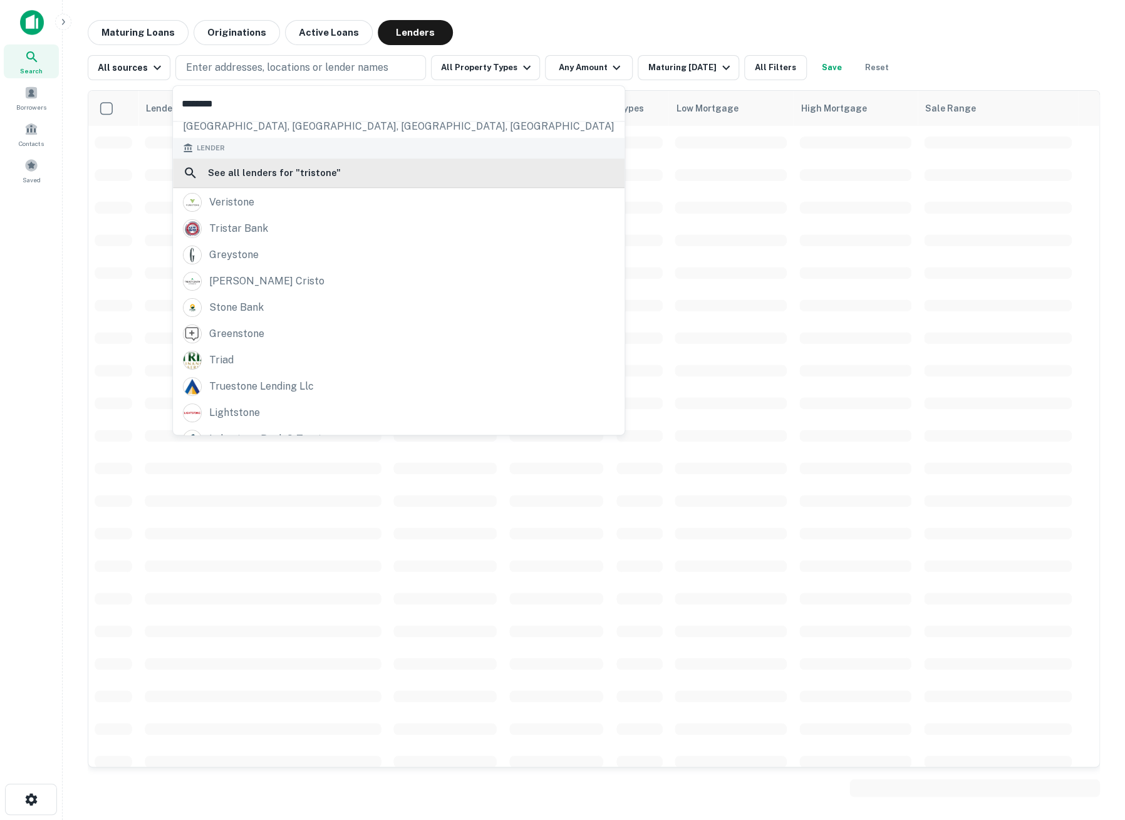
scroll to position [86, 0]
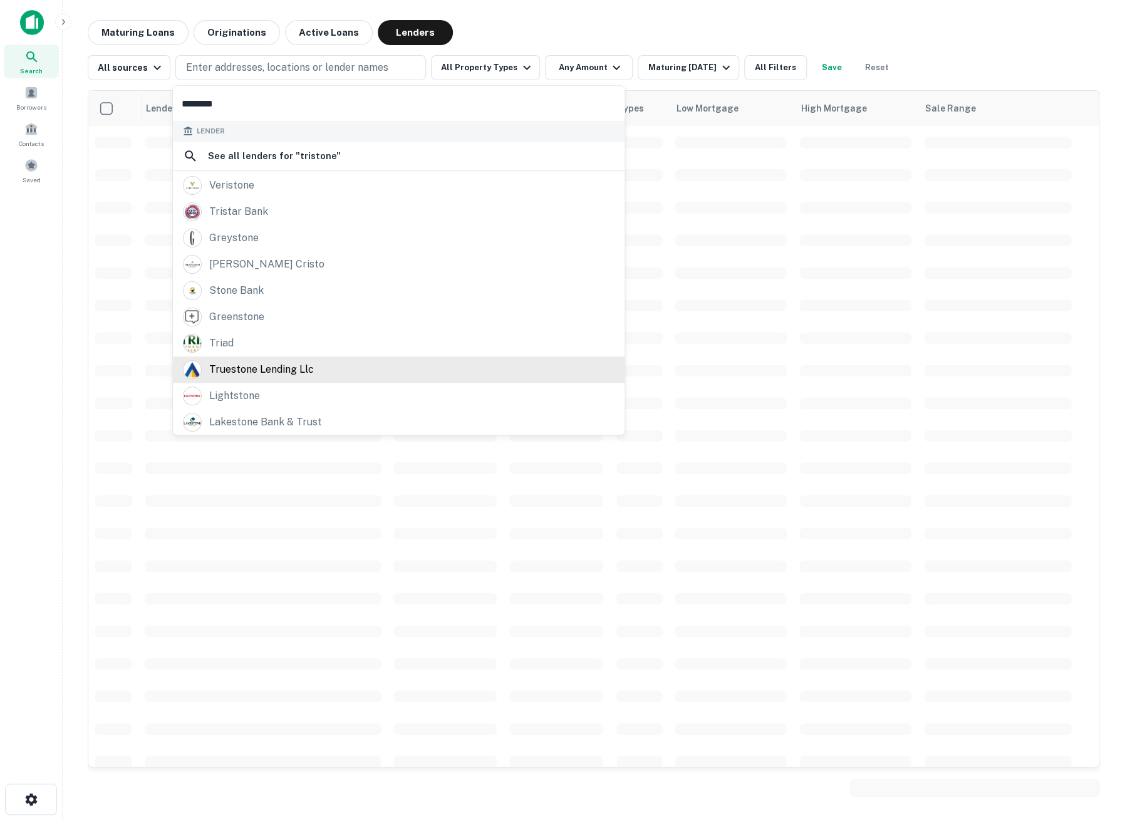
type input "********"
click at [288, 373] on div "truestone lending llc" at bounding box center [261, 369] width 105 height 19
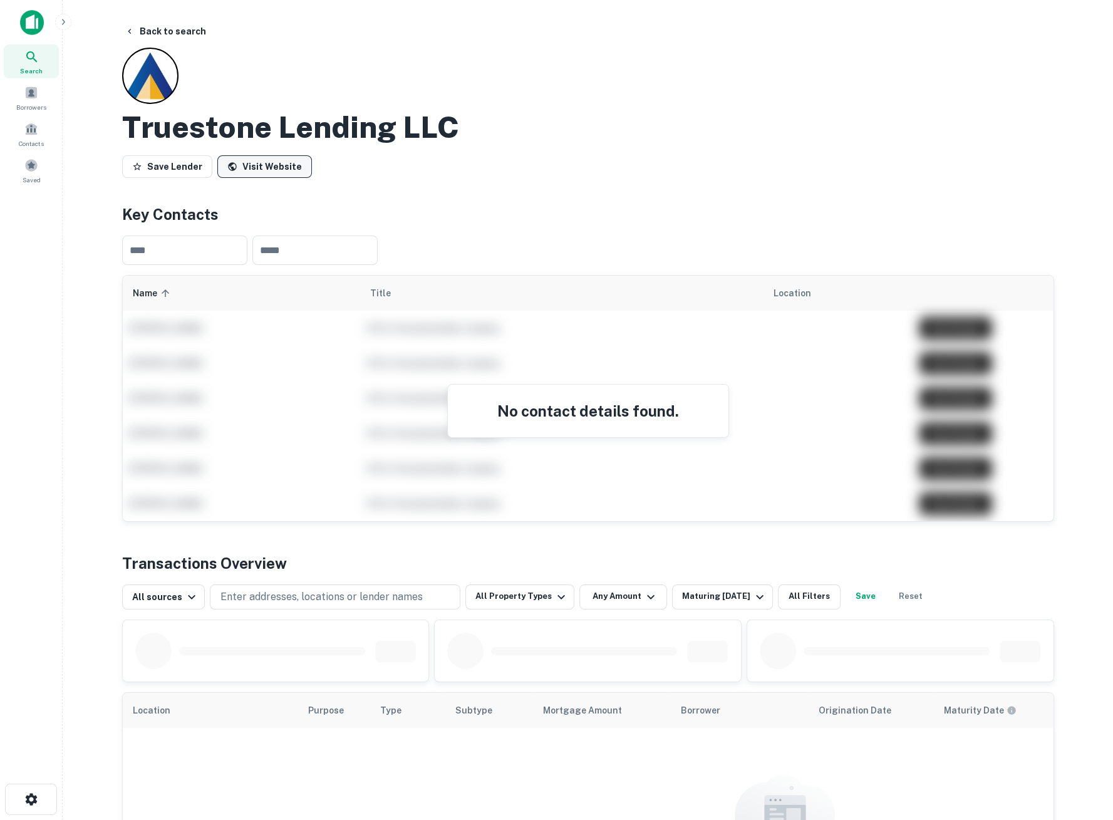
click at [244, 165] on link "Visit Website" at bounding box center [264, 166] width 95 height 23
click at [36, 69] on span "Search" at bounding box center [31, 71] width 23 height 10
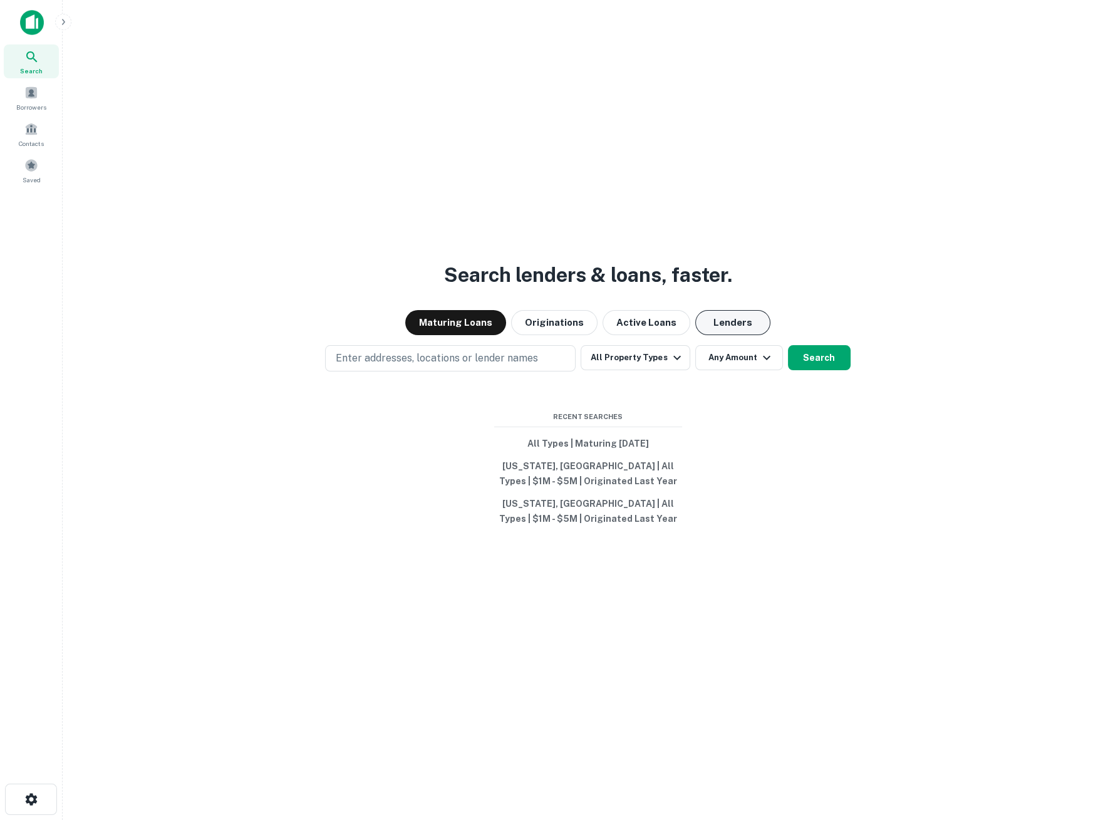
click at [724, 330] on button "Lenders" at bounding box center [732, 322] width 75 height 25
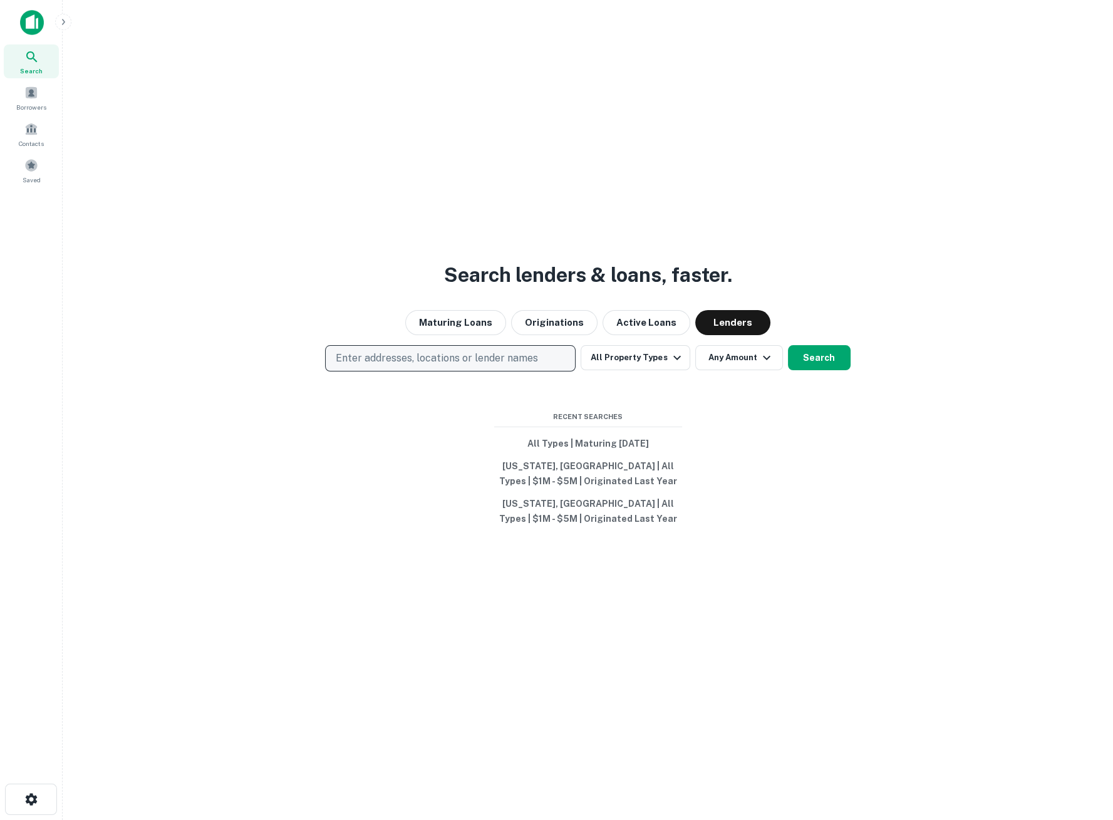
click at [489, 353] on p "Enter addresses, locations or lender names" at bounding box center [437, 358] width 202 height 15
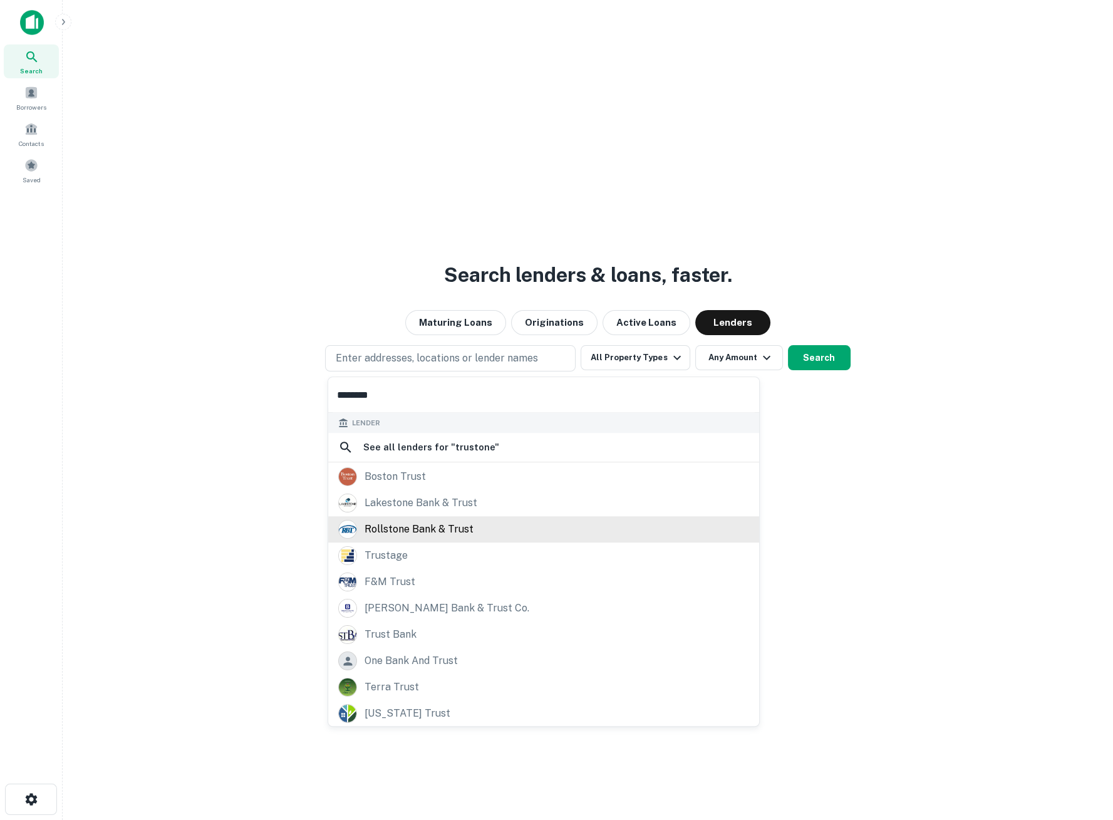
scroll to position [44, 0]
click at [350, 395] on input "********" at bounding box center [543, 394] width 431 height 35
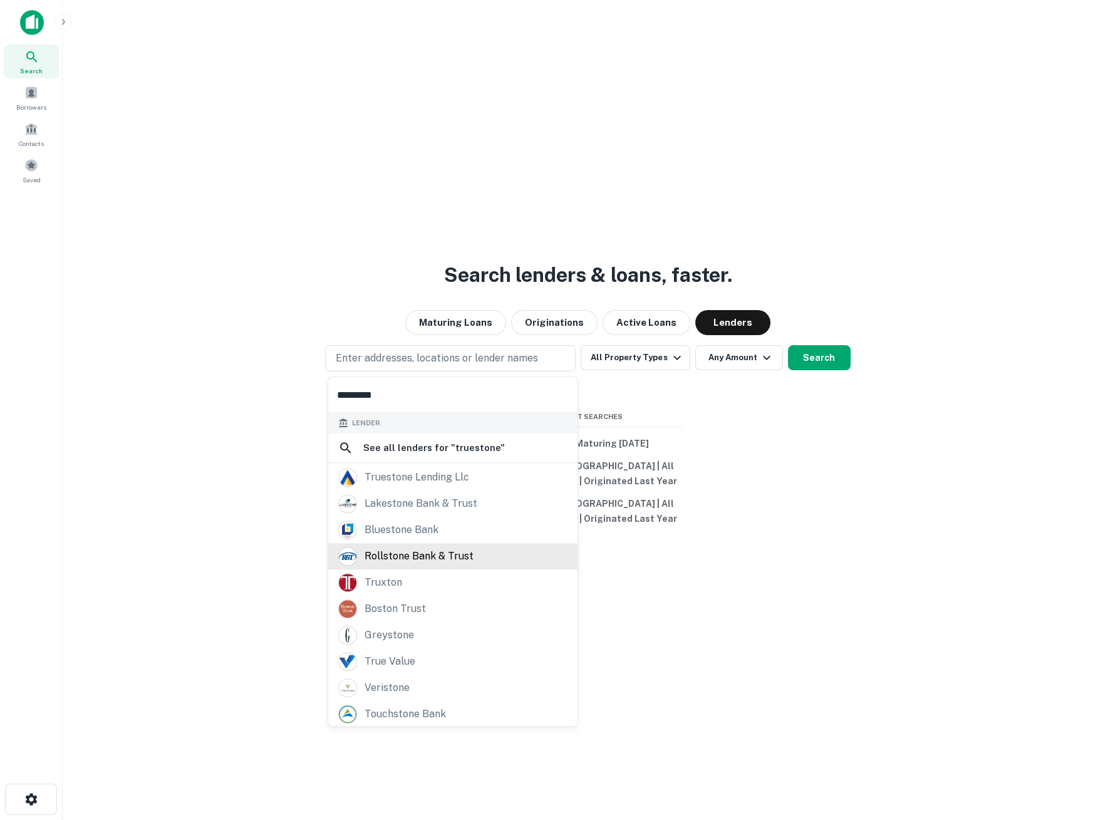
scroll to position [1, 0]
type input "*********"
click at [714, 695] on div "Search lenders & loans, faster. Maturing Loans Originations Active Loans Lender…" at bounding box center [588, 440] width 1031 height 820
